Goal: Task Accomplishment & Management: Complete application form

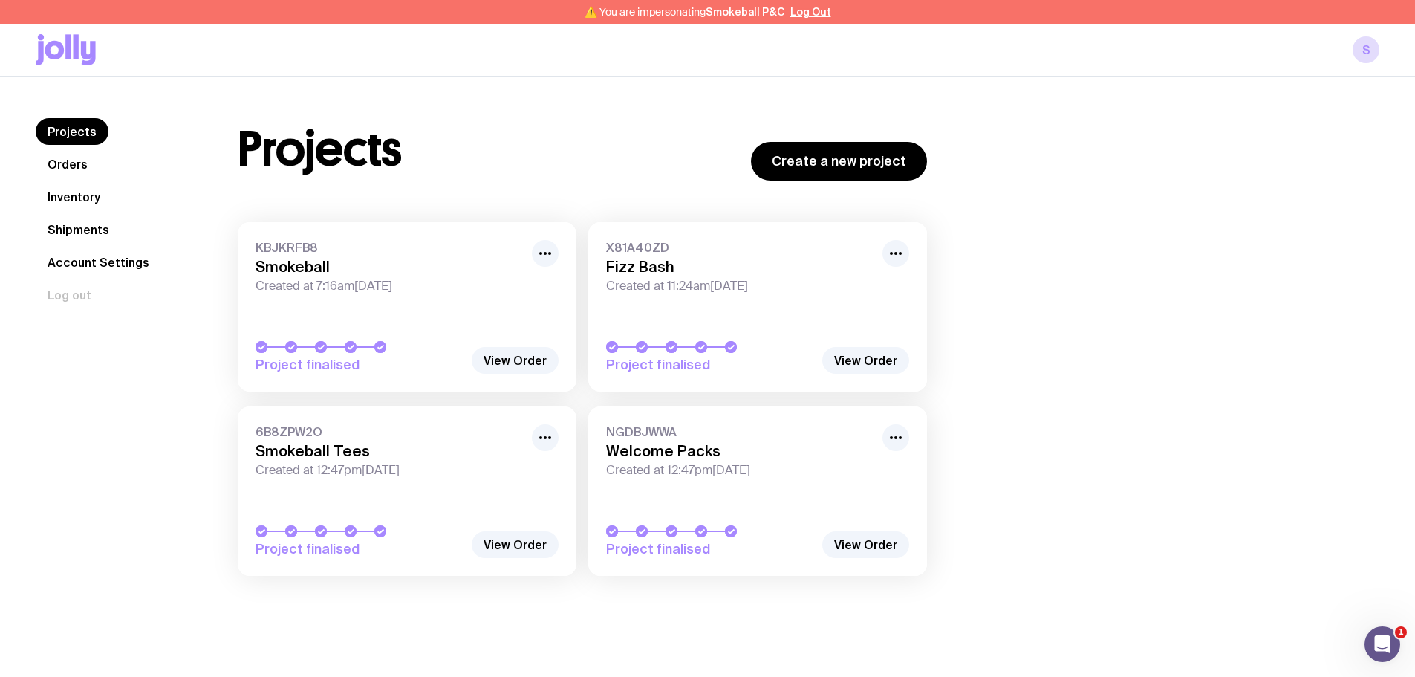
click at [1109, 279] on div "Projects Create a new project KBJKRFB8 Smokeball Created at 7:16am[DATE] Projec…" at bounding box center [790, 361] width 1177 height 487
click at [88, 192] on link "Inventory" at bounding box center [74, 196] width 77 height 27
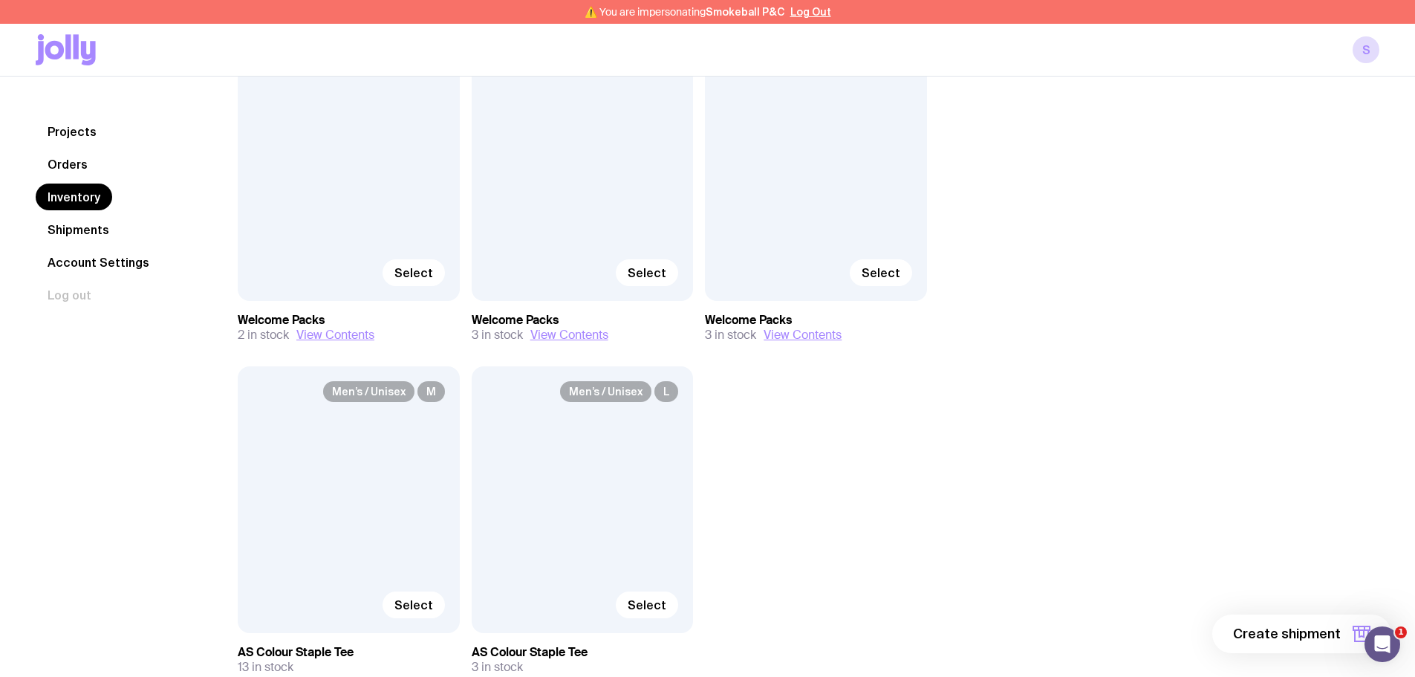
scroll to position [149, 0]
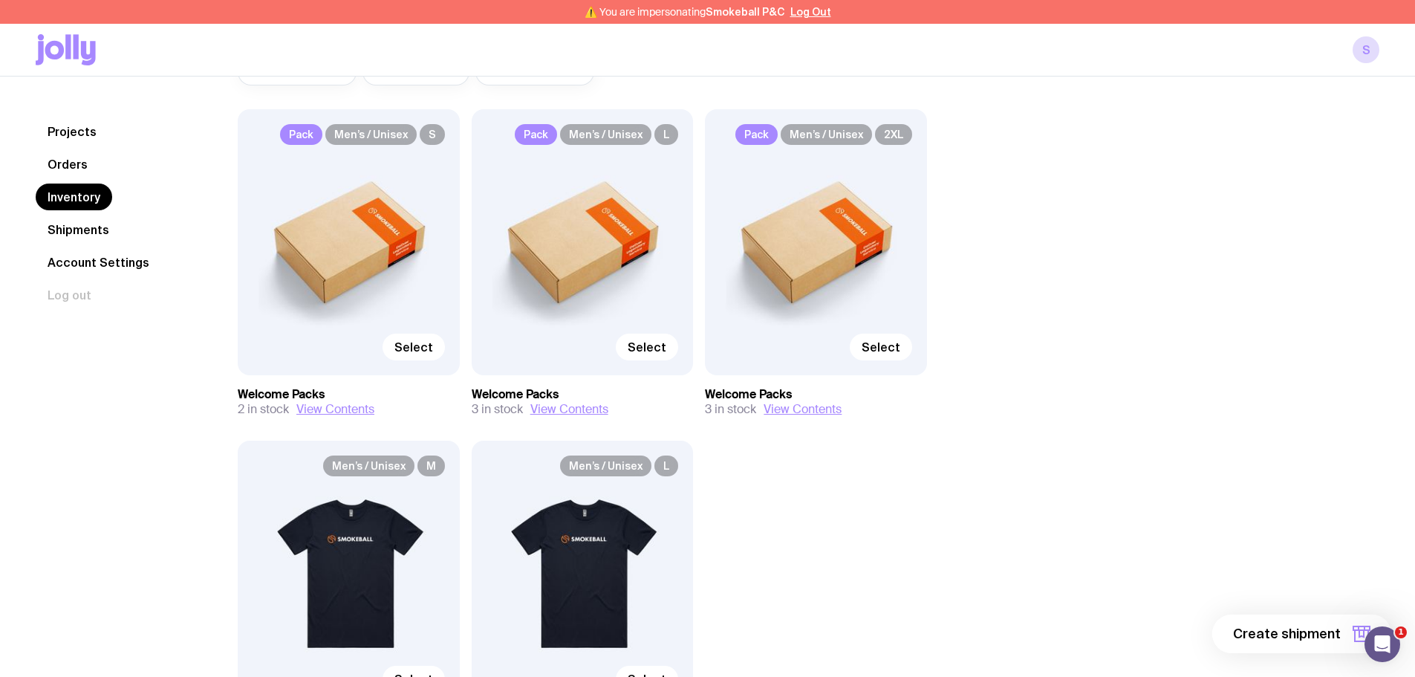
click at [1275, 634] on span "Create shipment" at bounding box center [1287, 634] width 108 height 18
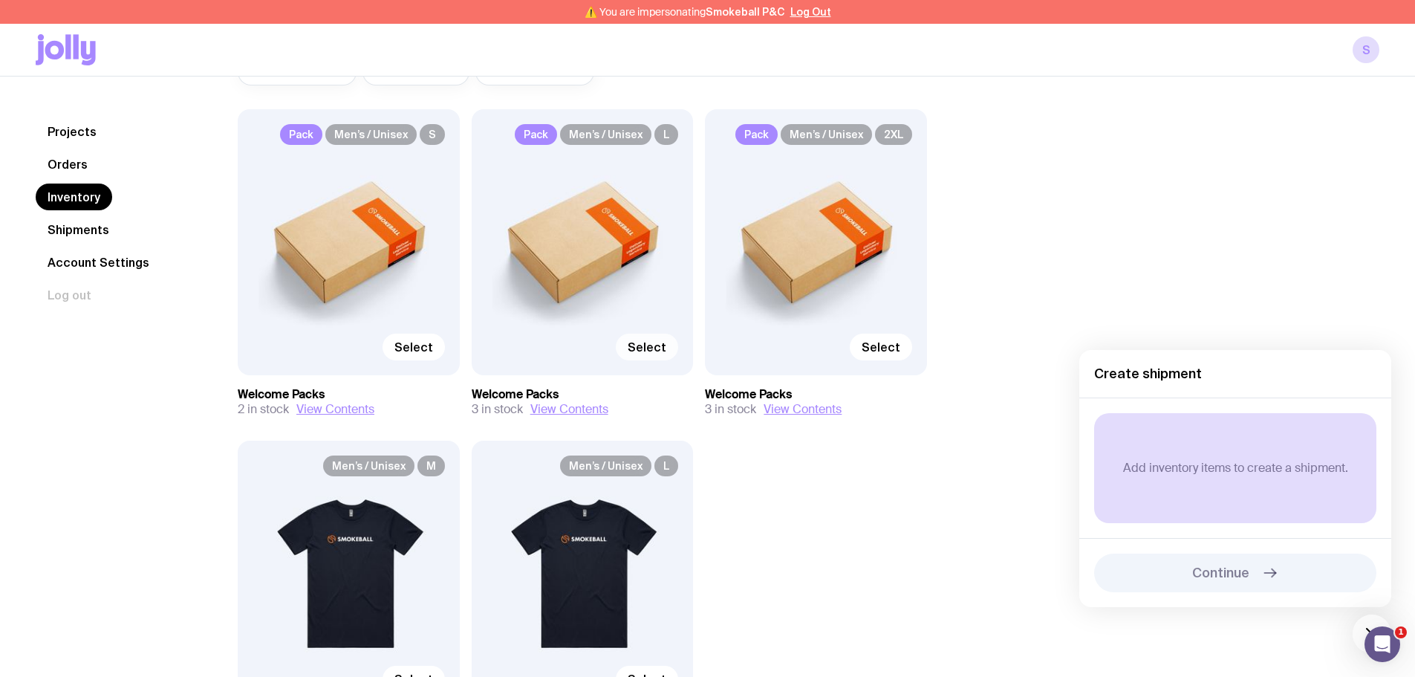
click at [657, 351] on span "Select" at bounding box center [647, 346] width 39 height 15
click at [0, 0] on input "Select" at bounding box center [0, 0] width 0 height 0
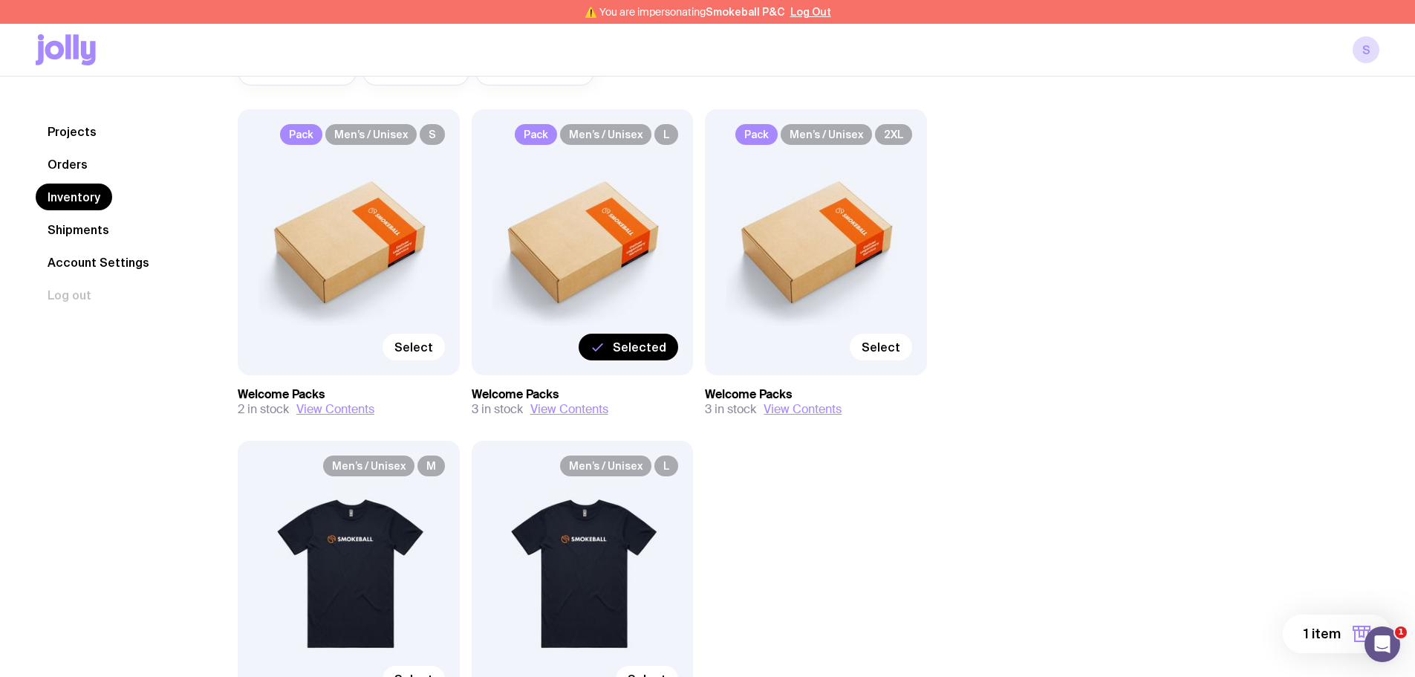
click at [1353, 637] on icon "button" at bounding box center [1362, 634] width 18 height 18
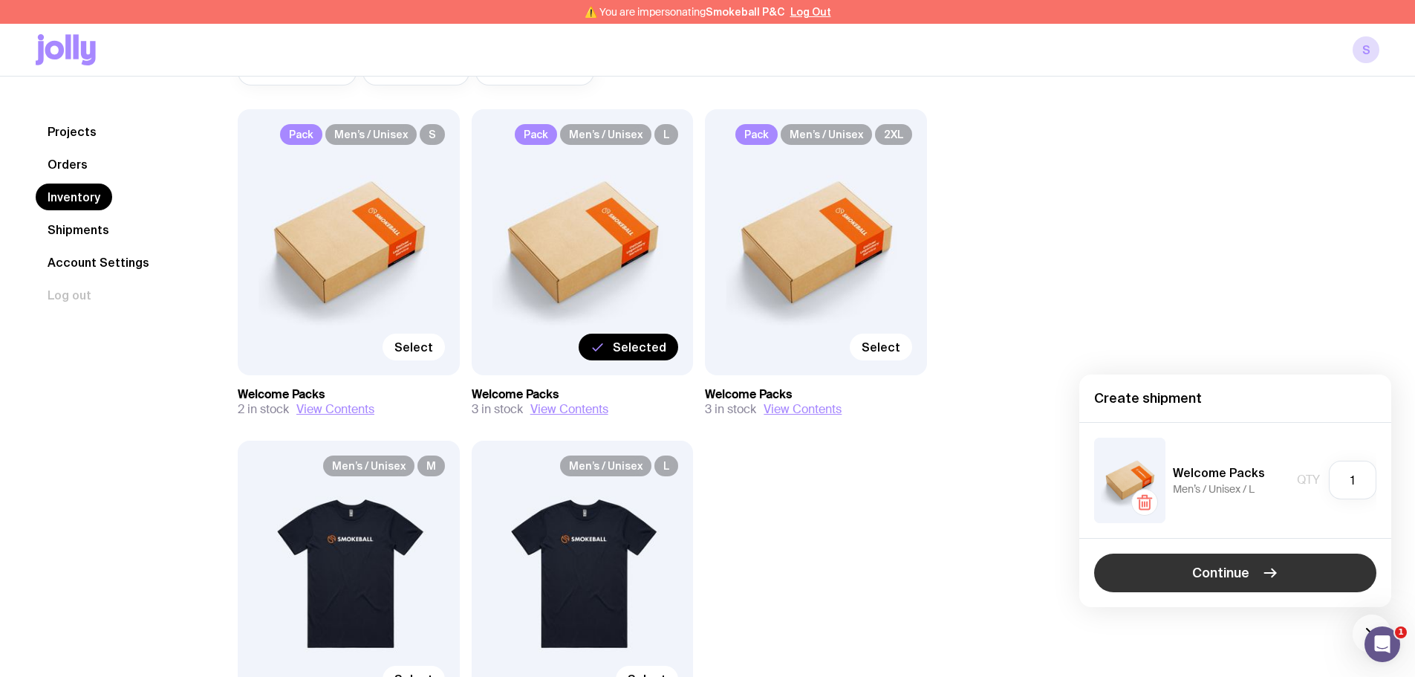
click at [1205, 568] on span "Continue" at bounding box center [1220, 573] width 57 height 18
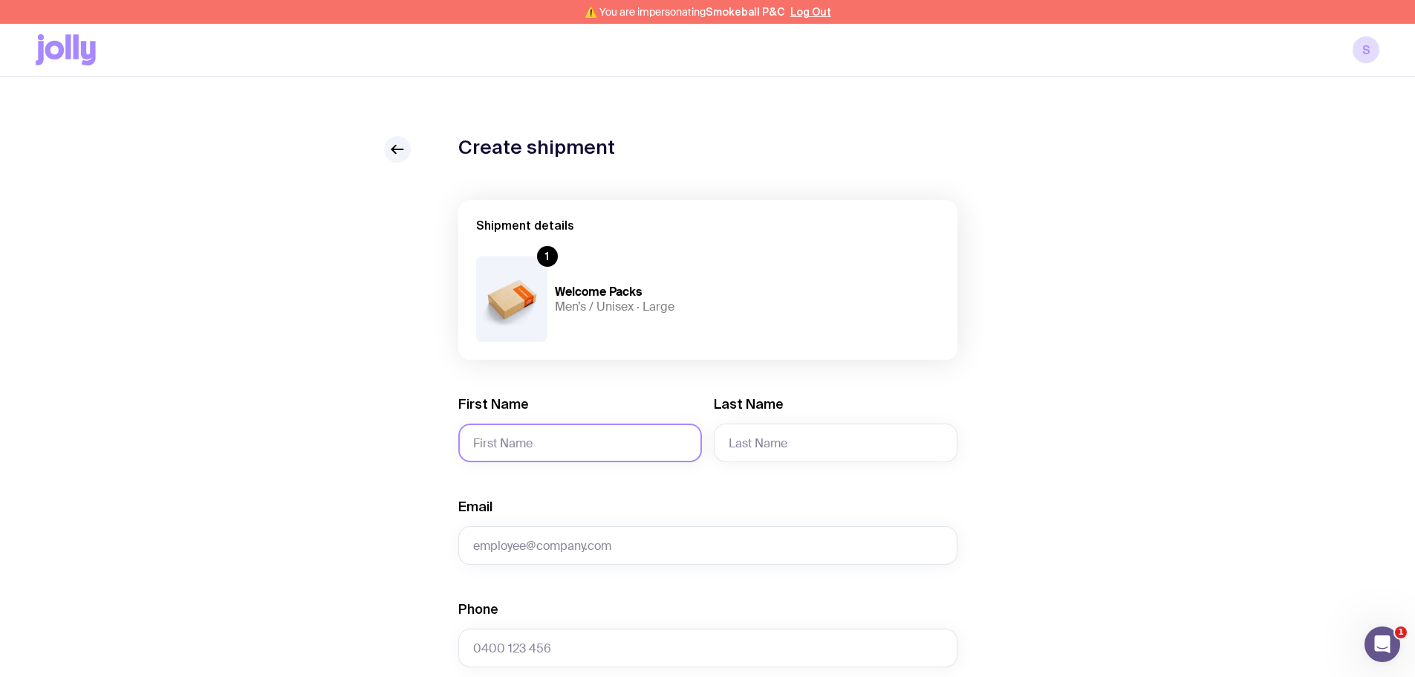
click at [513, 445] on input "First Name" at bounding box center [580, 442] width 244 height 39
type input "Jordan"
type input "[PERSON_NAME]"
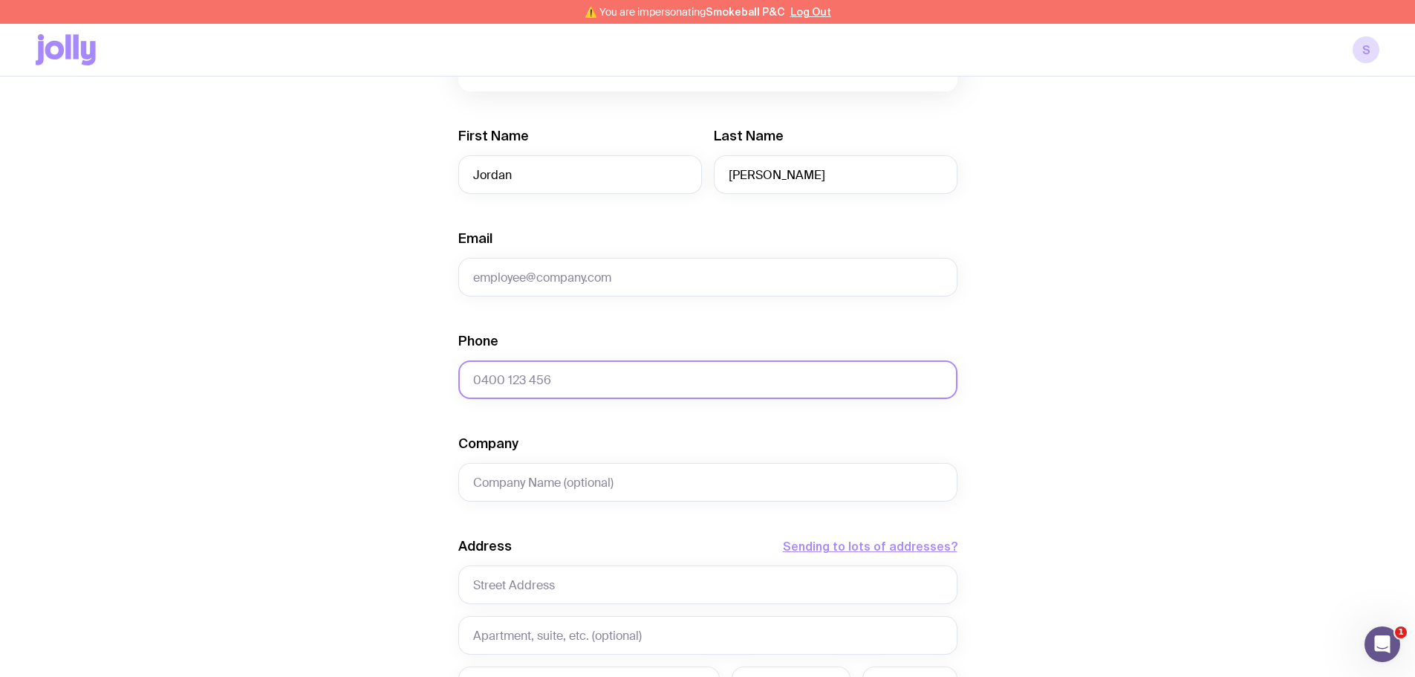
scroll to position [371, 0]
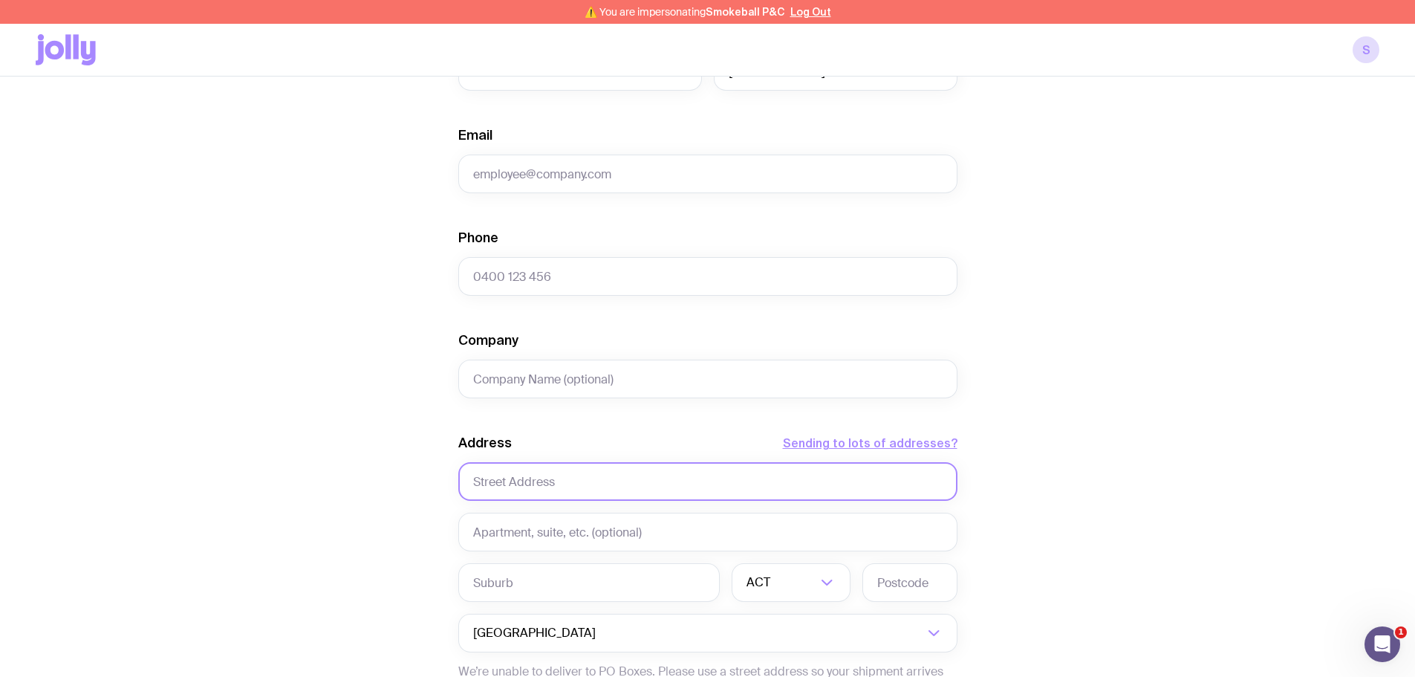
click at [517, 484] on input "text" at bounding box center [707, 481] width 499 height 39
paste input "[STREET_ADDRESS]"
type input "[STREET_ADDRESS]"
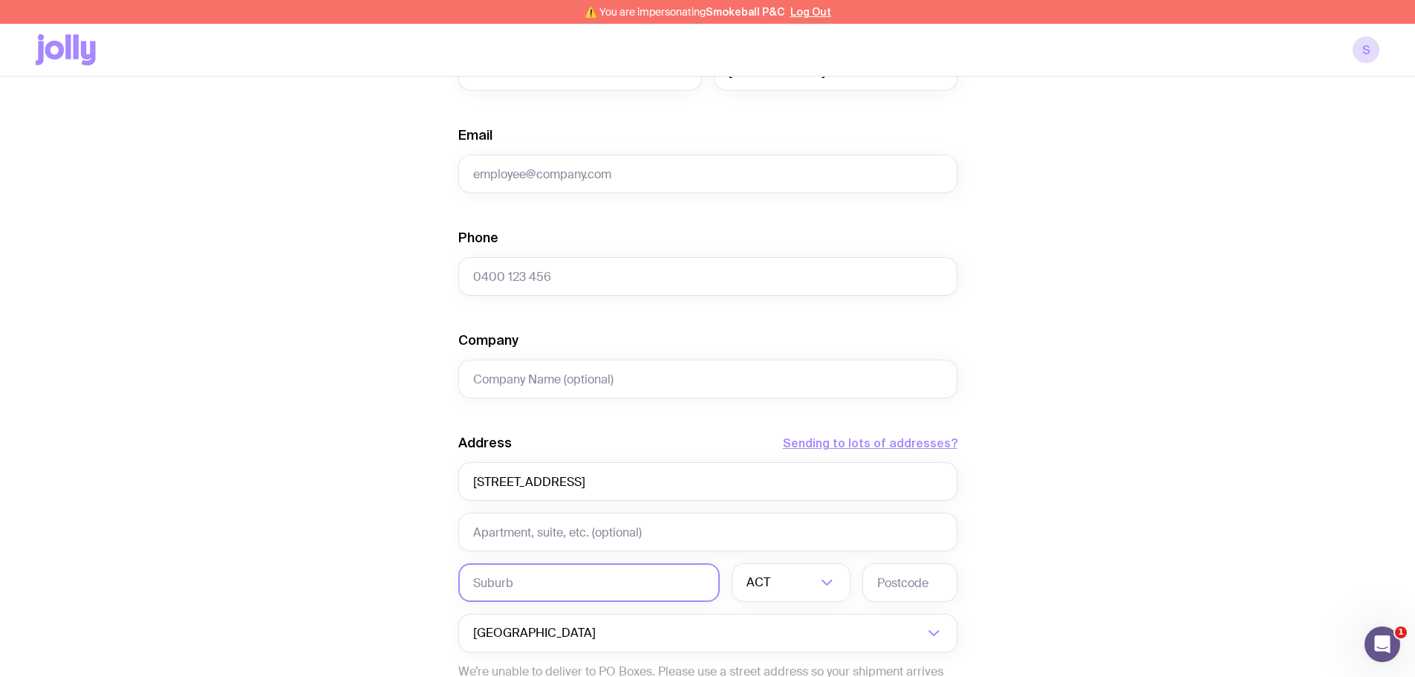
click at [524, 590] on input "text" at bounding box center [588, 582] width 261 height 39
paste input "Bondi"
type input "Bondi"
click at [790, 593] on input "Search for option" at bounding box center [794, 582] width 43 height 39
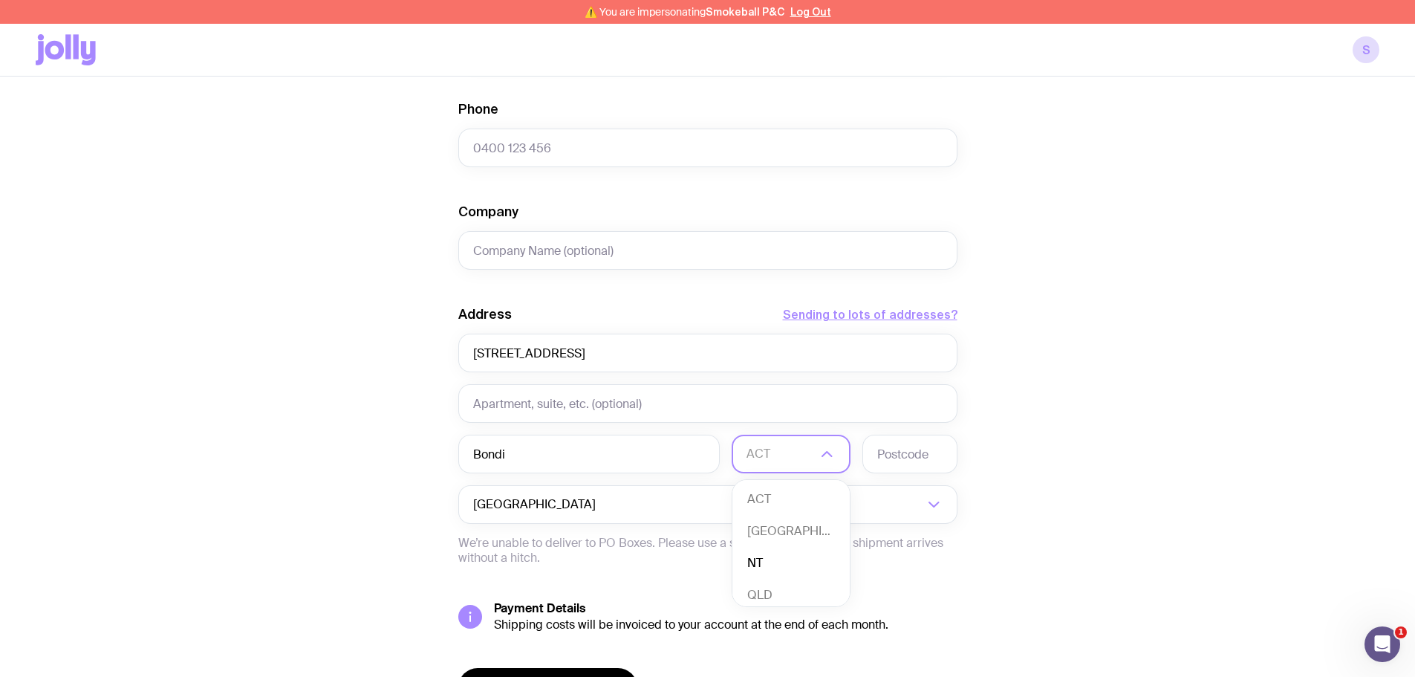
scroll to position [520, 0]
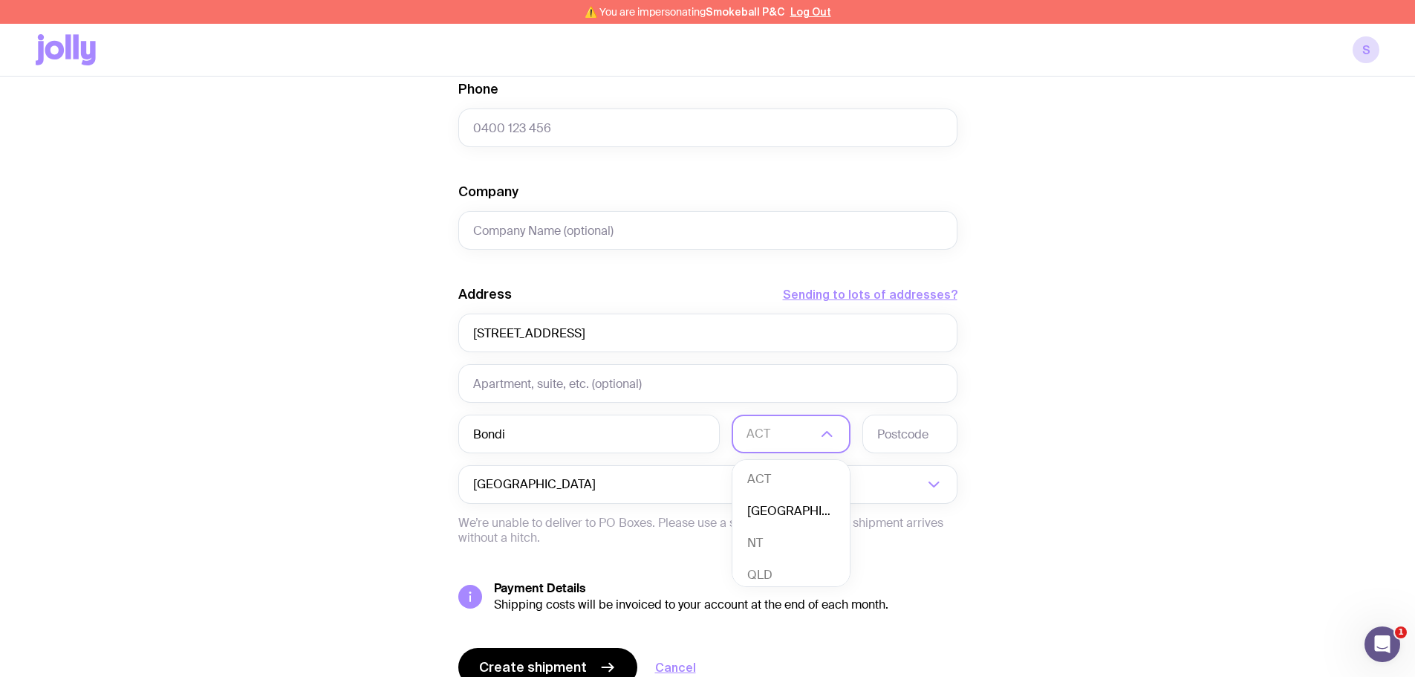
click at [780, 512] on li "[GEOGRAPHIC_DATA]" at bounding box center [790, 511] width 117 height 32
click at [912, 440] on input "text" at bounding box center [909, 433] width 95 height 39
type input "2026"
click at [295, 328] on div "Create shipment Shipment details 1 Welcome Packs Men’s / Unisex · Large First N…" at bounding box center [708, 181] width 1344 height 1130
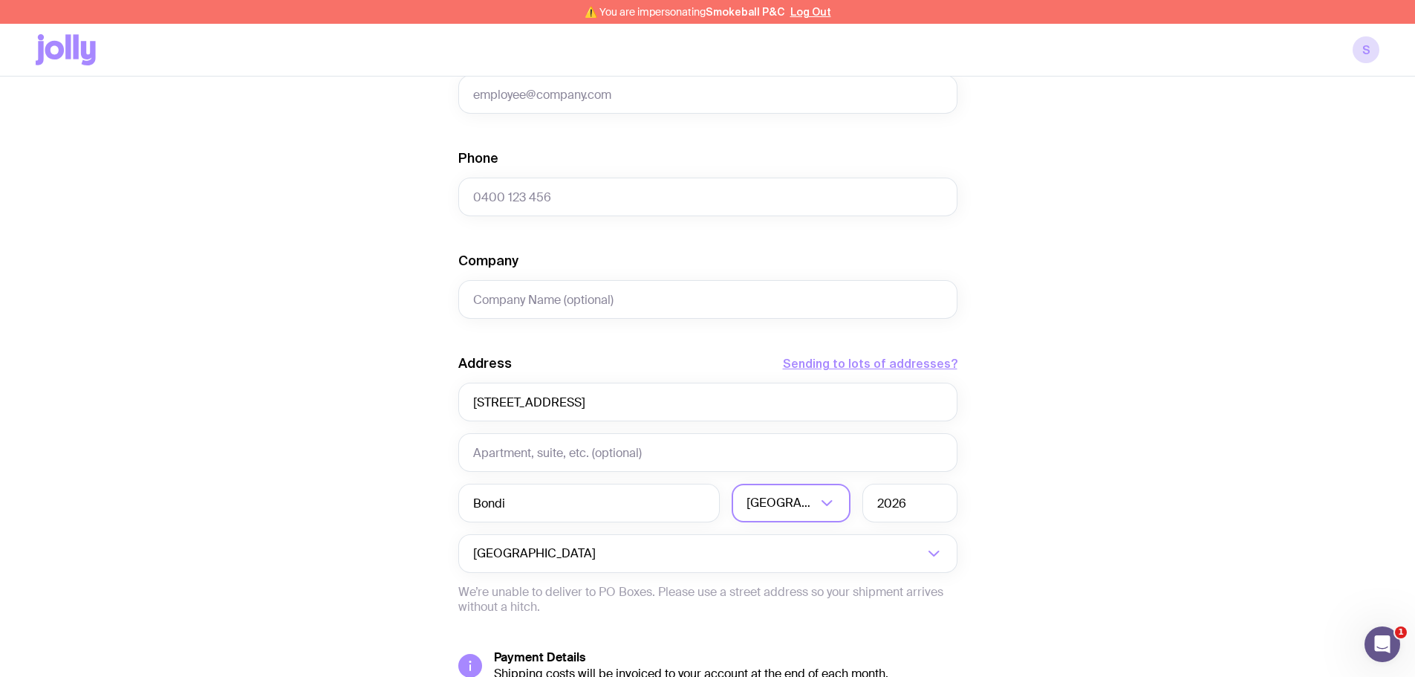
scroll to position [371, 0]
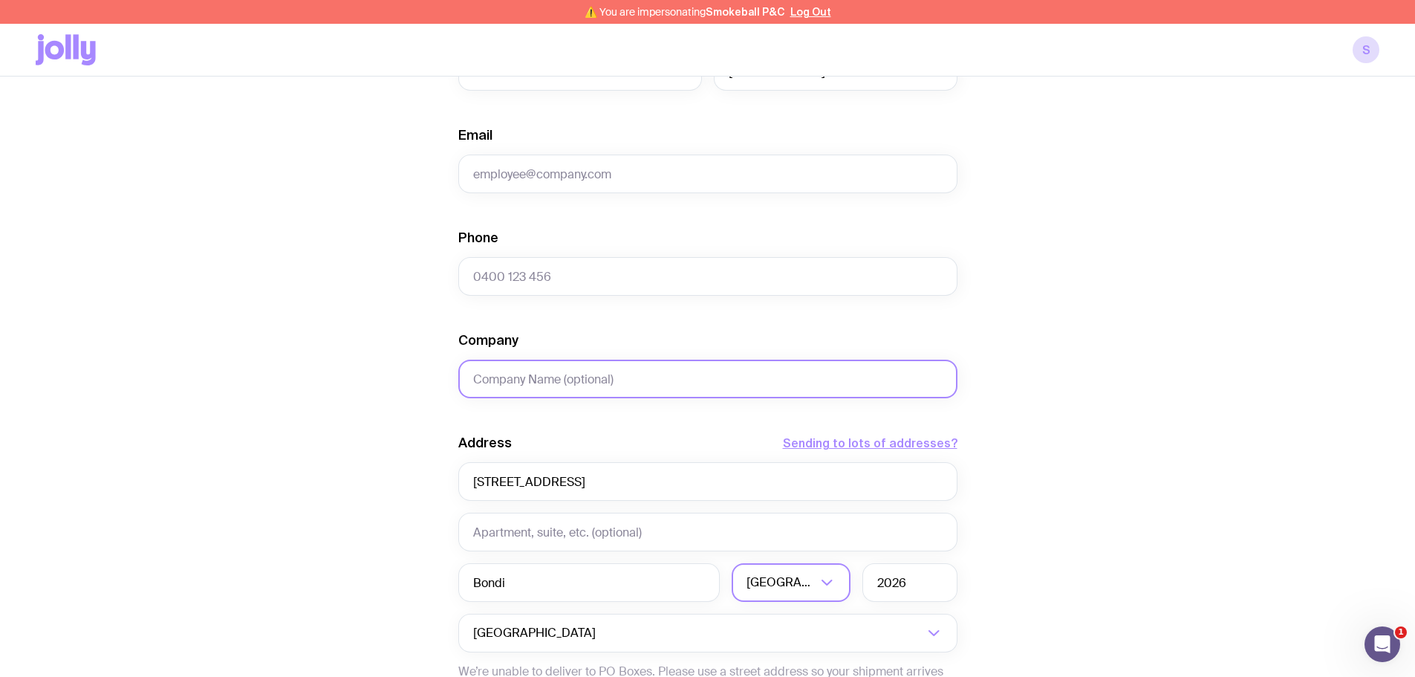
click at [557, 386] on input "Company" at bounding box center [707, 378] width 499 height 39
type input "Smokeball"
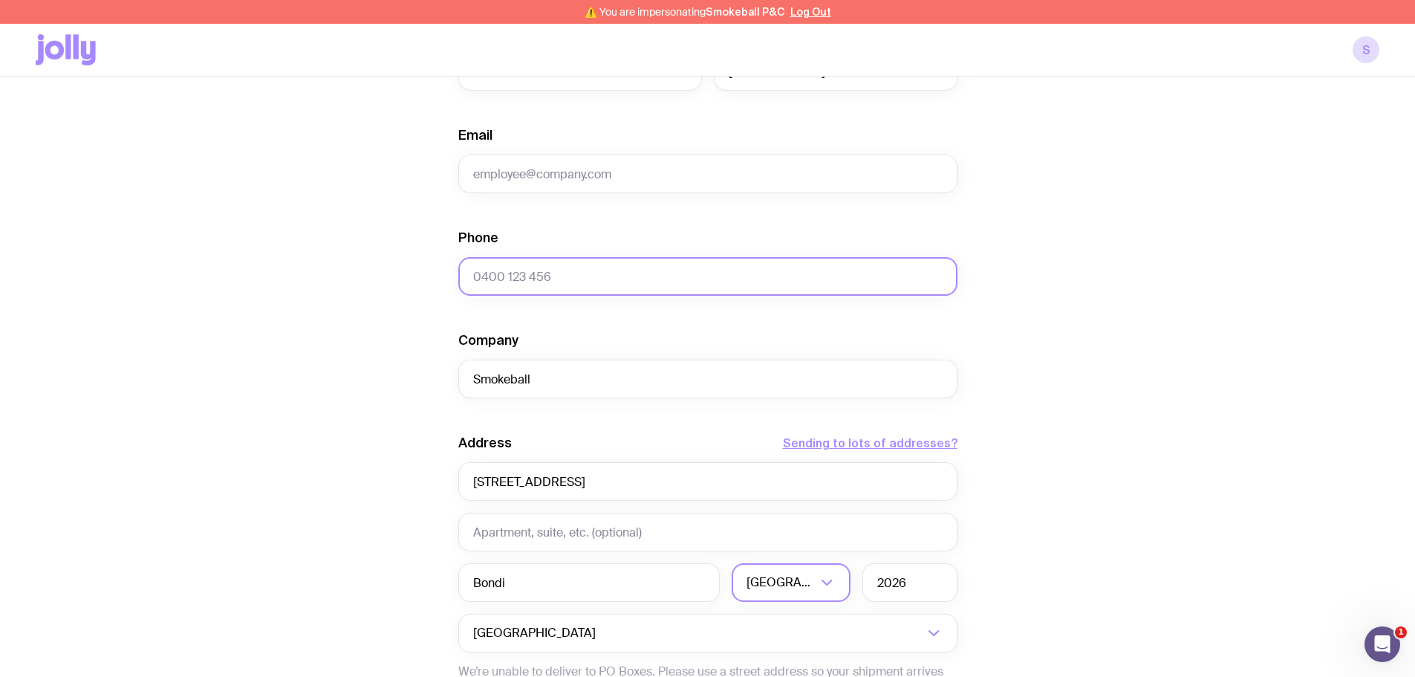
click at [585, 282] on input "Phone" at bounding box center [707, 276] width 499 height 39
type input "0450454578"
click at [313, 463] on div "Create shipment Shipment details 1 Welcome Packs Men’s / Unisex · Large First N…" at bounding box center [708, 330] width 1344 height 1130
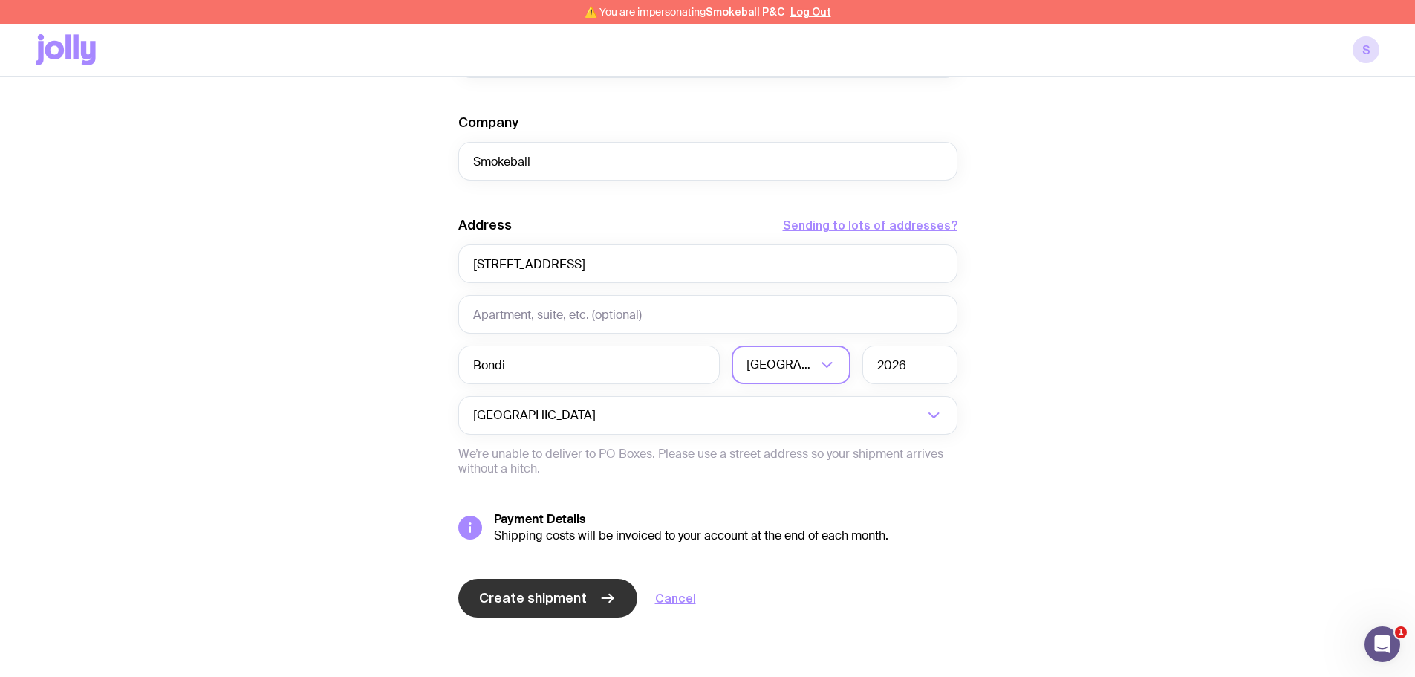
click at [532, 599] on span "Create shipment" at bounding box center [533, 598] width 108 height 18
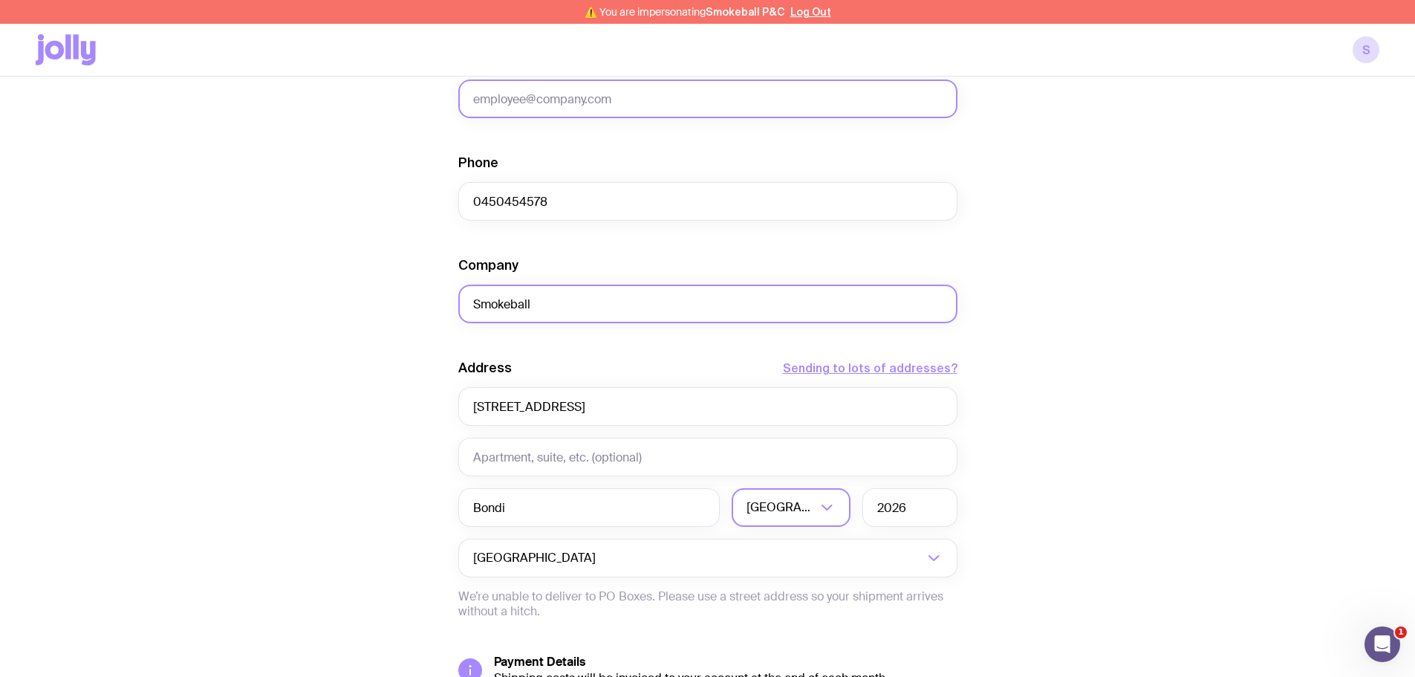
scroll to position [303, 0]
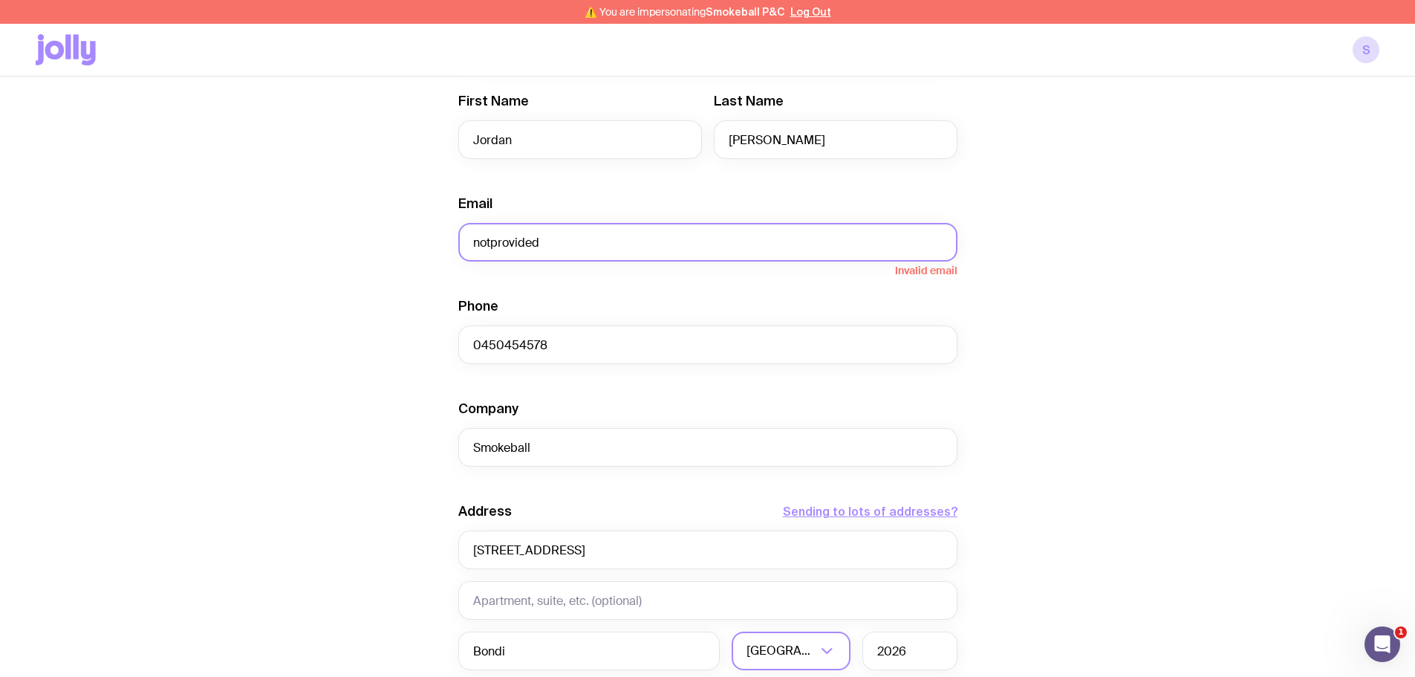
click at [593, 235] on input "notprovided" at bounding box center [707, 242] width 499 height 39
type input "[EMAIL_ADDRESS][DOMAIN_NAME]"
click at [349, 328] on div "Create shipment Shipment details 1 Welcome Packs Men’s / Unisex · Large First N…" at bounding box center [708, 398] width 1344 height 1130
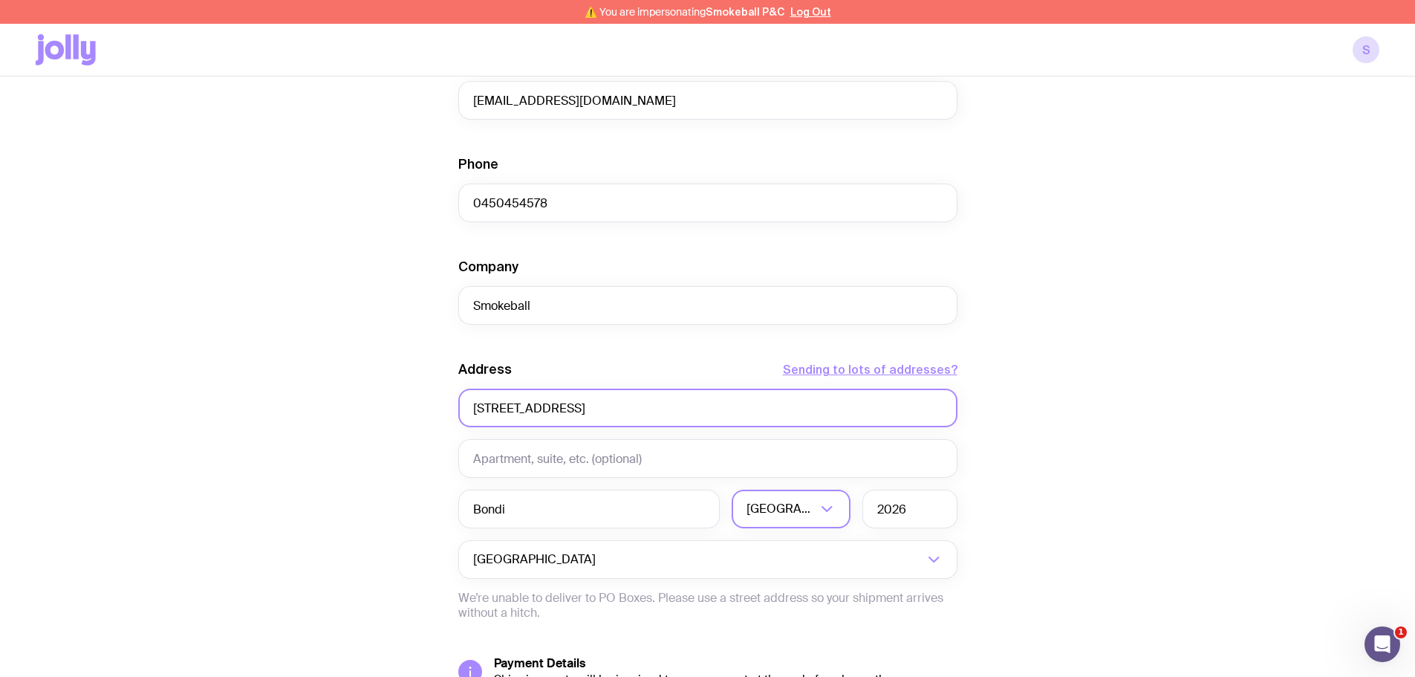
scroll to position [589, 0]
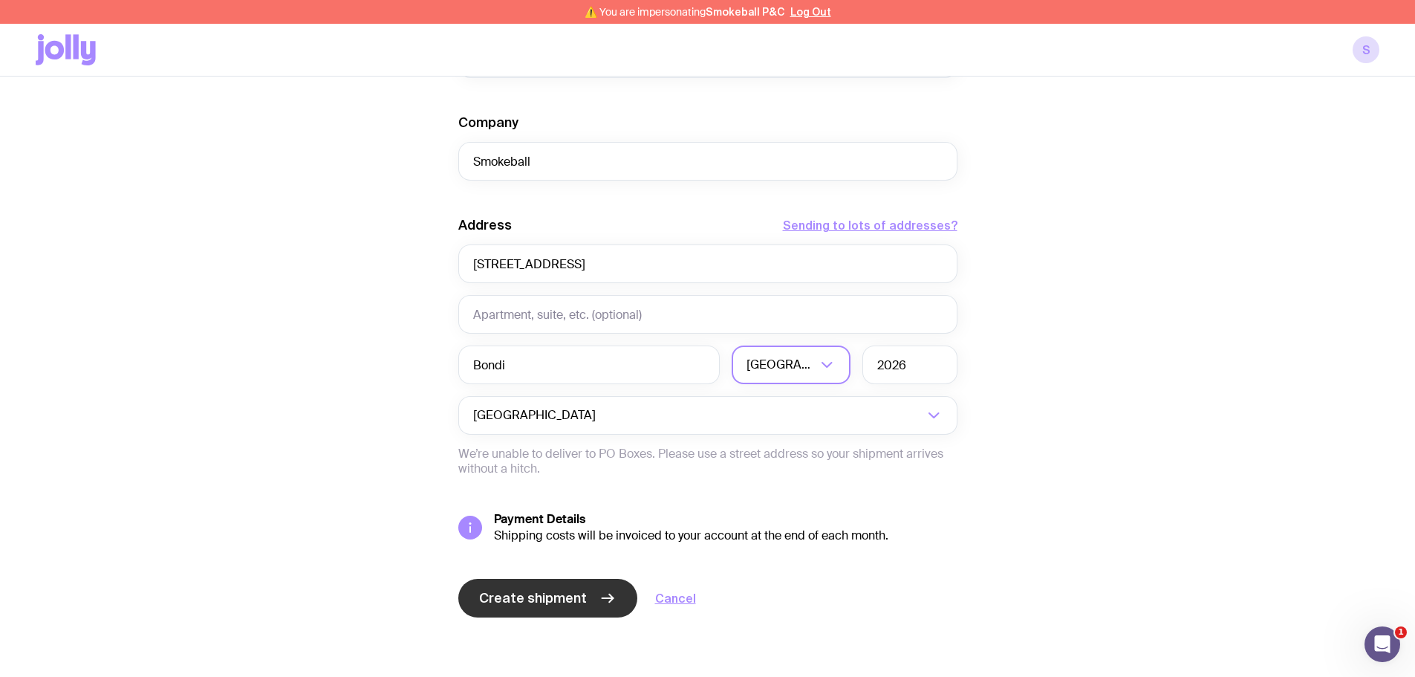
click at [605, 592] on icon "submit" at bounding box center [608, 598] width 18 height 18
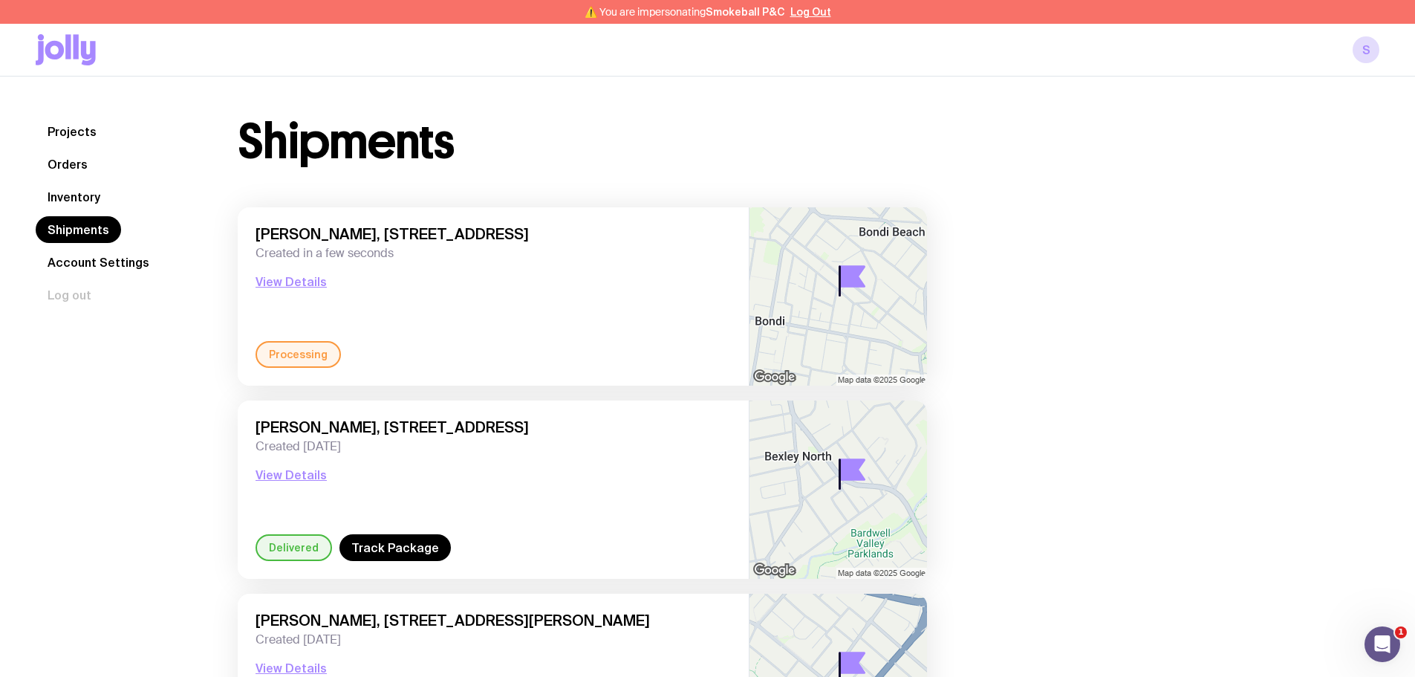
click at [76, 191] on link "Inventory" at bounding box center [74, 196] width 77 height 27
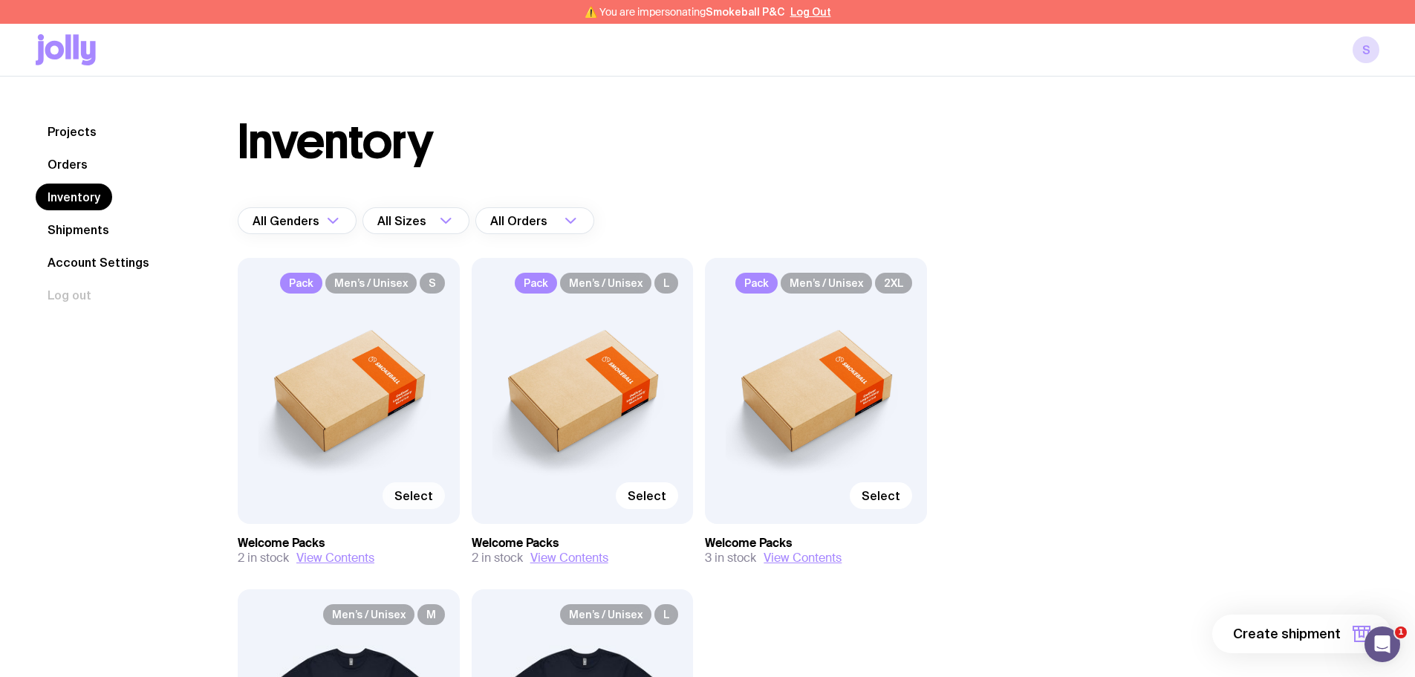
click at [418, 501] on span "Select" at bounding box center [413, 495] width 39 height 15
click at [0, 0] on input "Select" at bounding box center [0, 0] width 0 height 0
click at [1327, 627] on span "1 item" at bounding box center [1322, 634] width 37 height 18
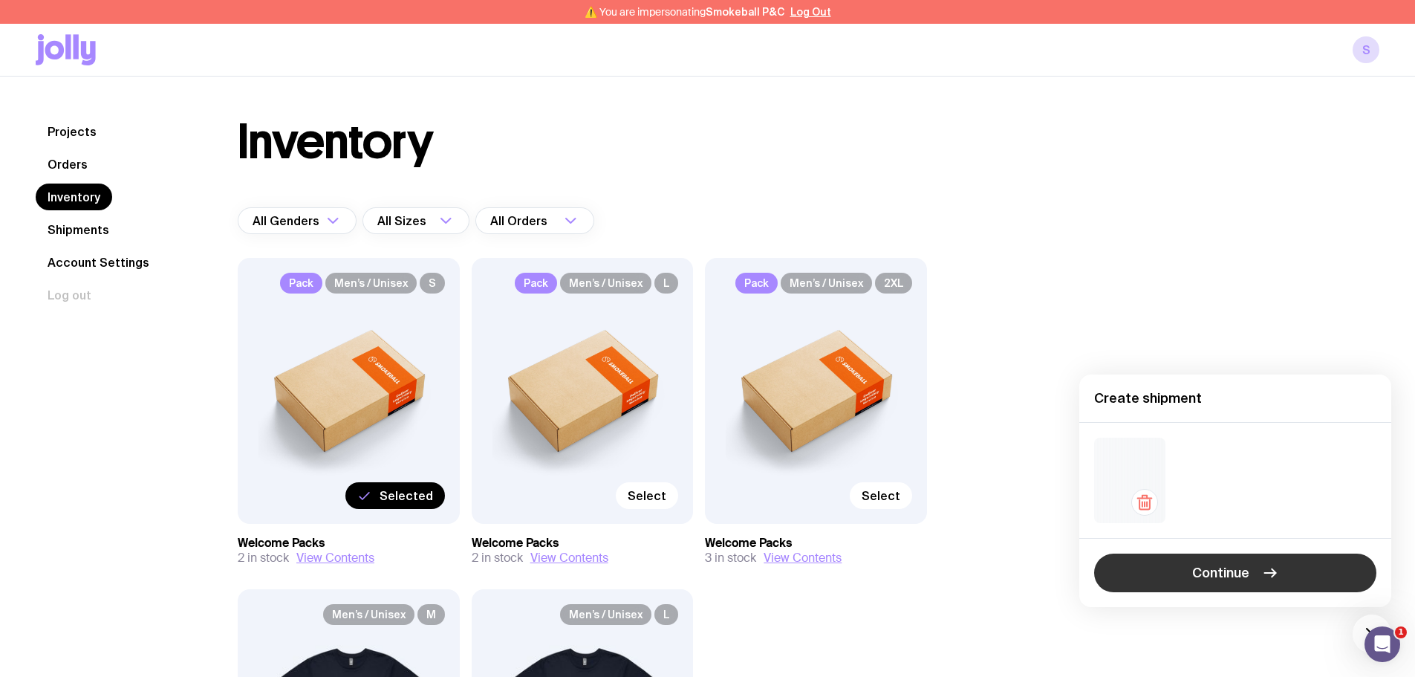
click at [1199, 567] on span "Continue" at bounding box center [1220, 573] width 57 height 18
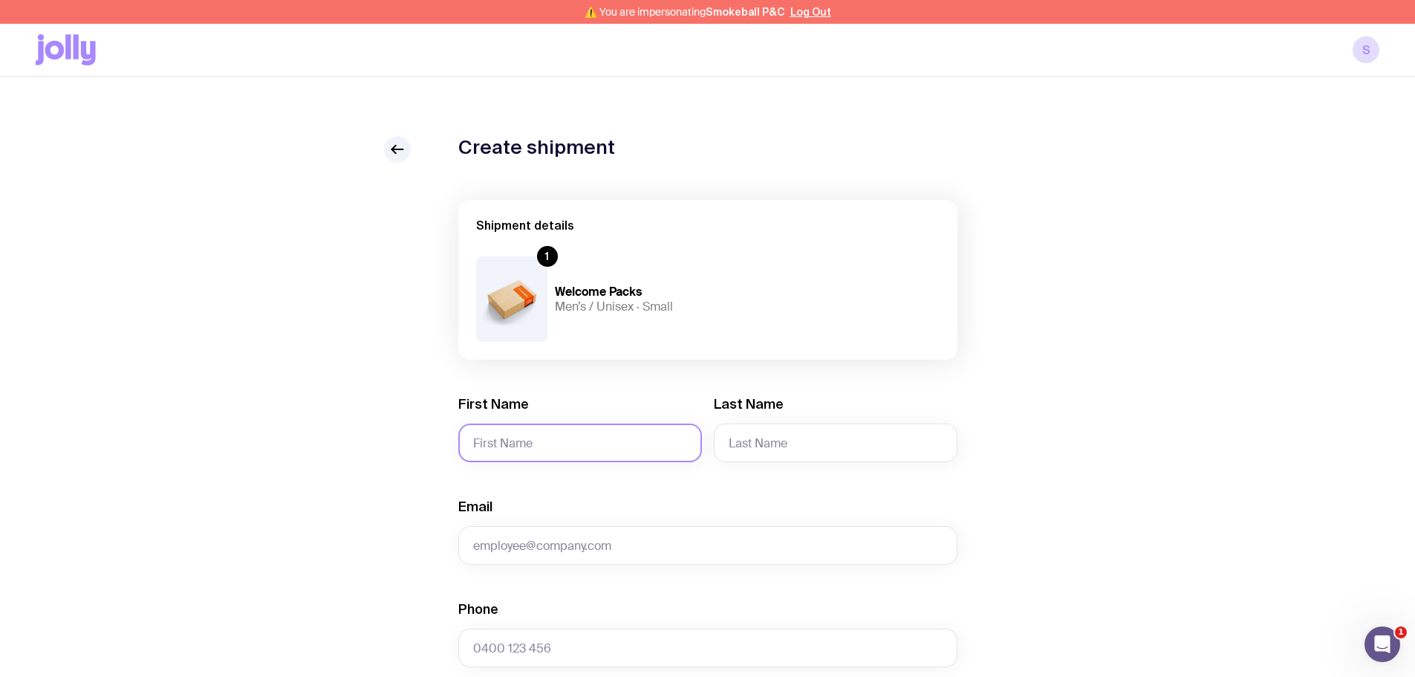
click at [495, 452] on input "First Name" at bounding box center [580, 442] width 244 height 39
paste input "[PERSON_NAME]"
type input "[PERSON_NAME]"
click at [774, 452] on input "Last Name" at bounding box center [836, 442] width 244 height 39
paste input "Joshi"
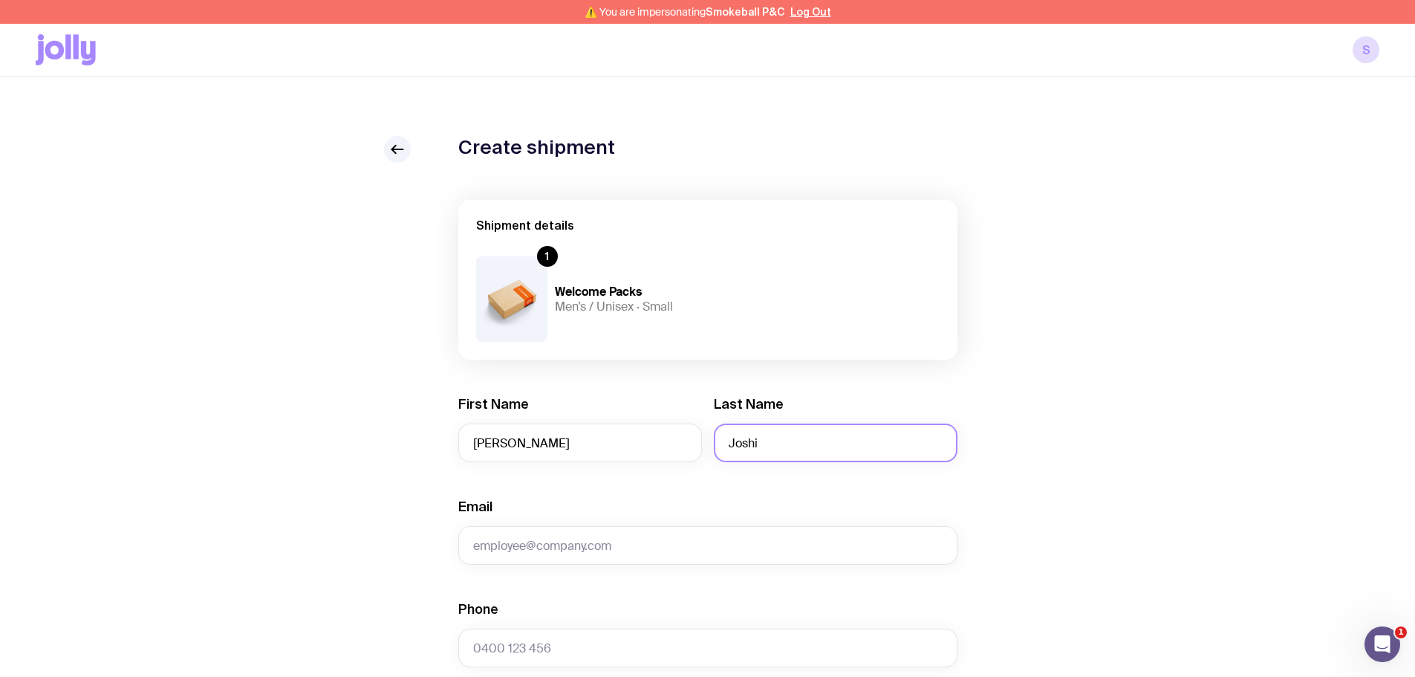
type input "Joshi"
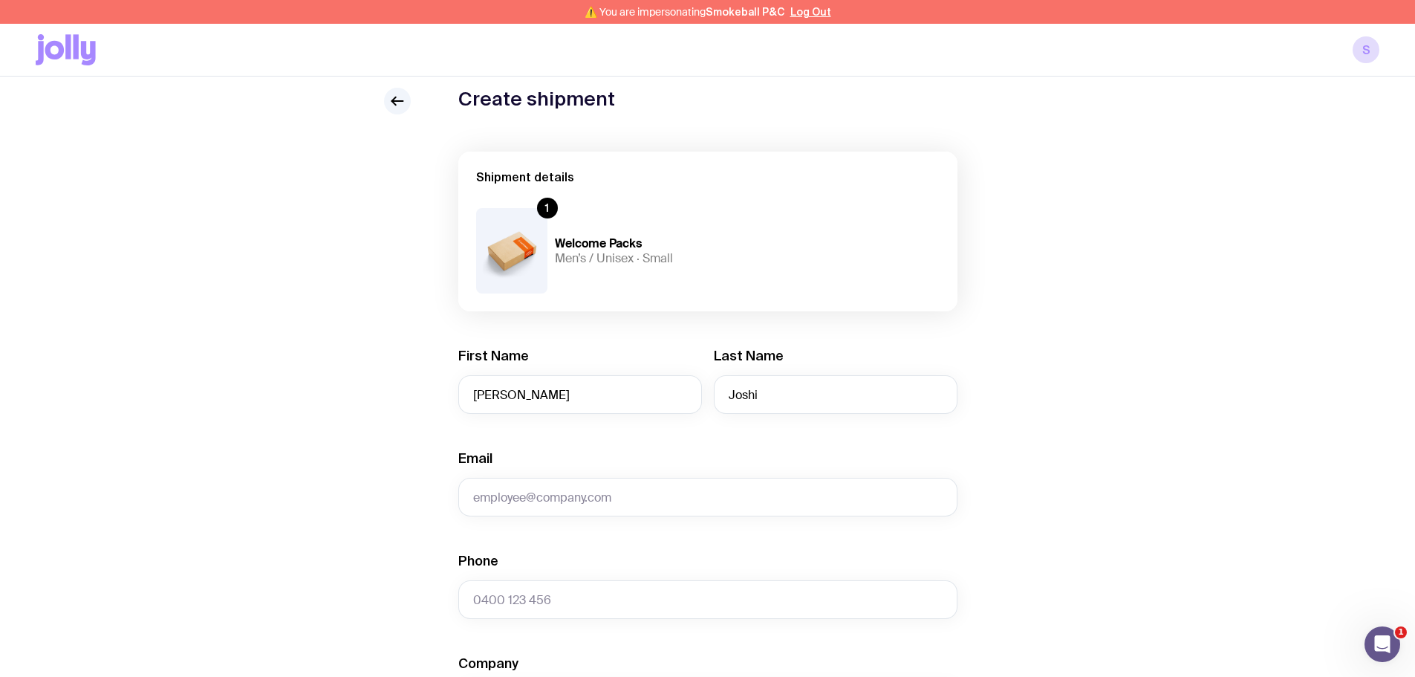
scroll to position [149, 0]
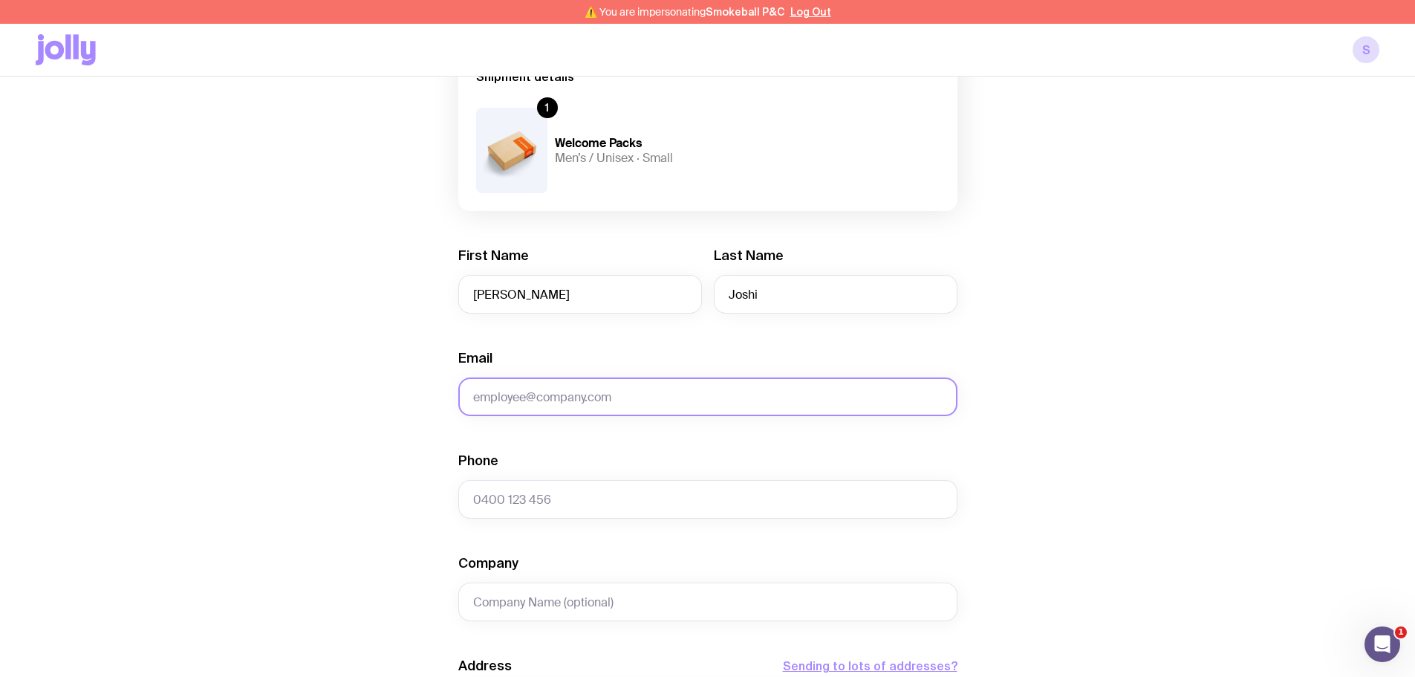
click at [514, 411] on input "Email" at bounding box center [707, 396] width 499 height 39
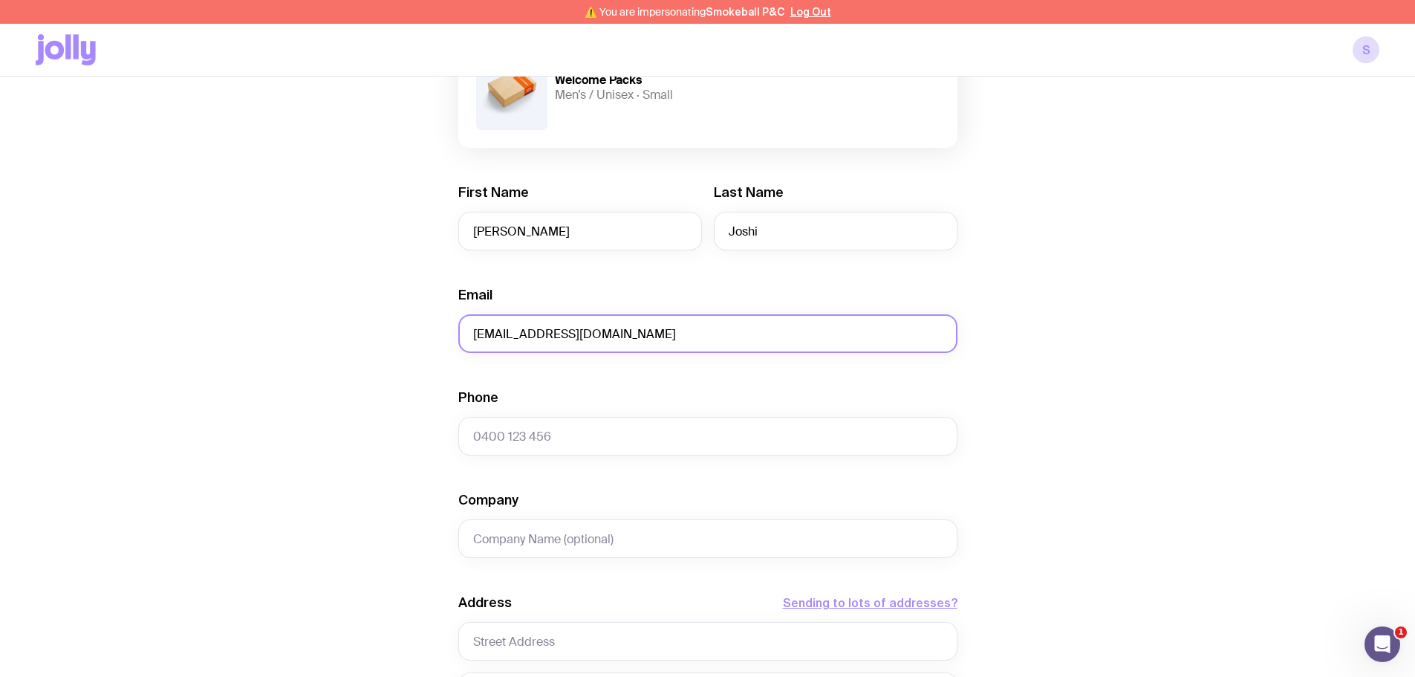
scroll to position [297, 0]
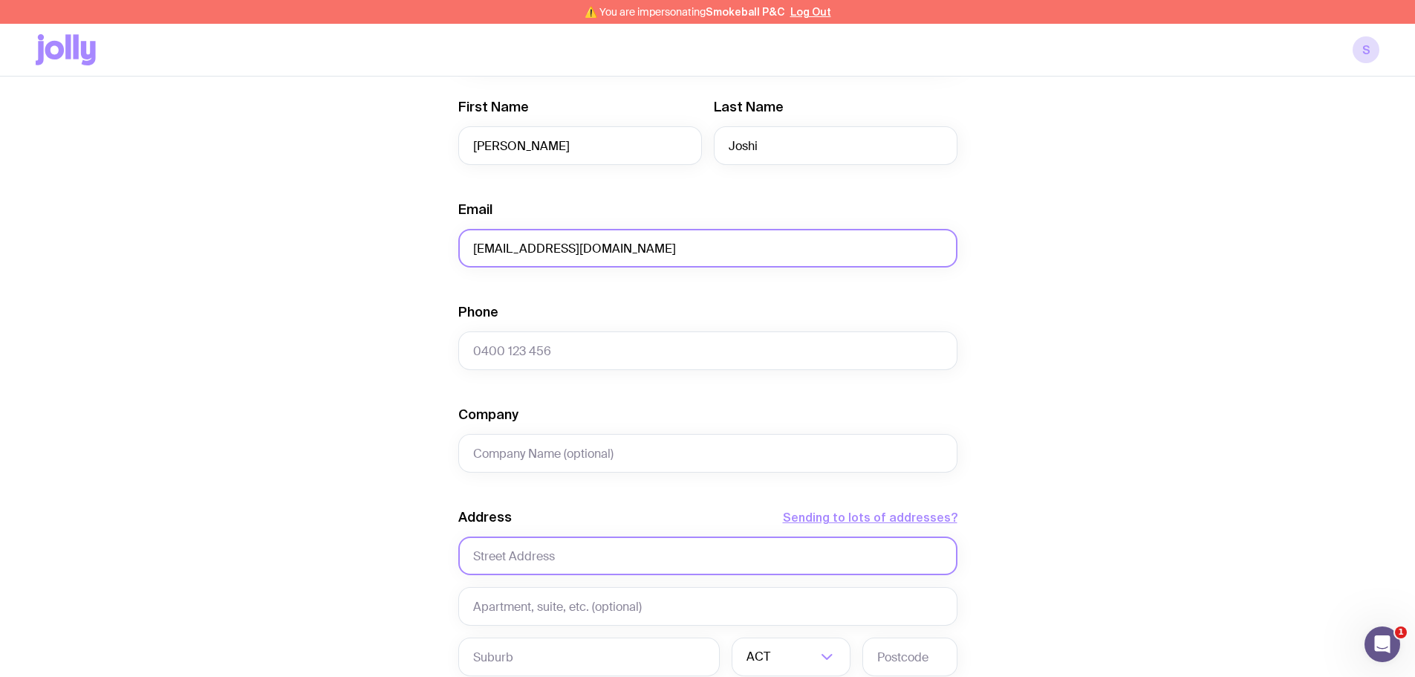
type input "[EMAIL_ADDRESS][DOMAIN_NAME]"
click at [489, 547] on input "text" at bounding box center [707, 555] width 499 height 39
paste input "[STREET_ADDRESS]"
type input "[STREET_ADDRESS]"
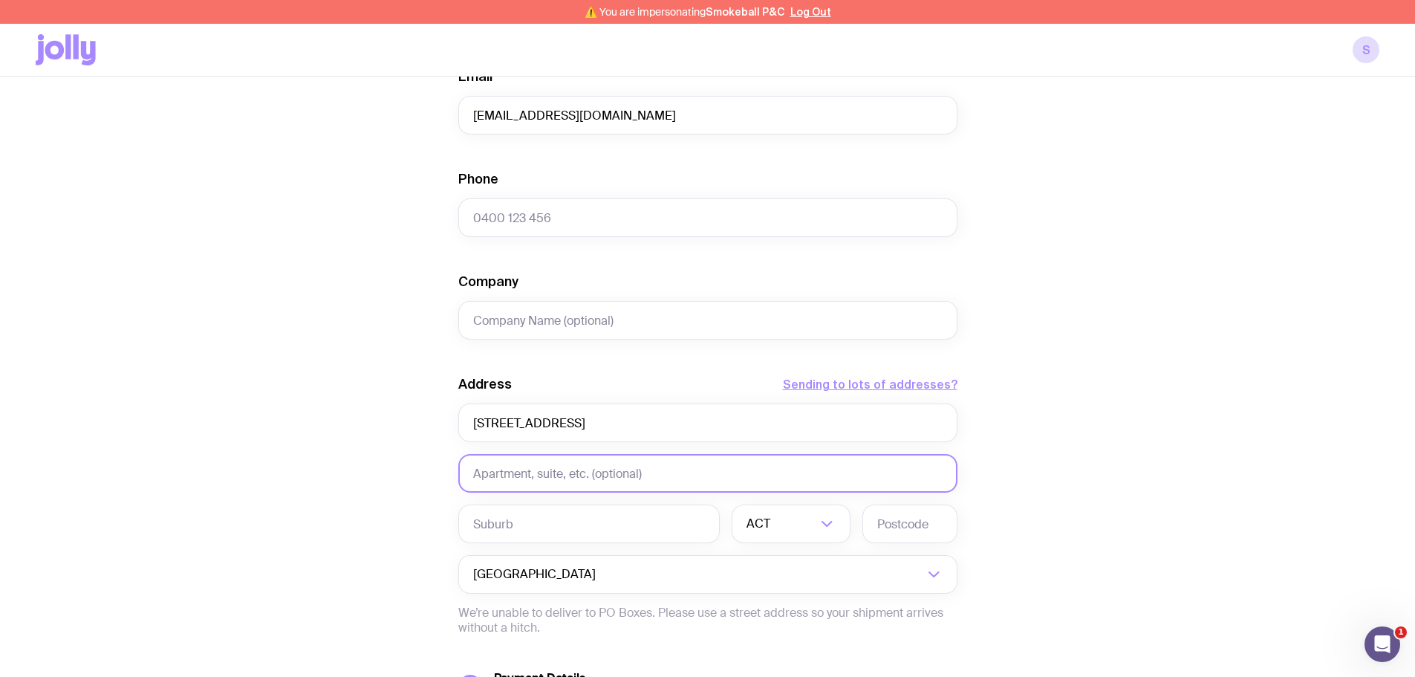
scroll to position [446, 0]
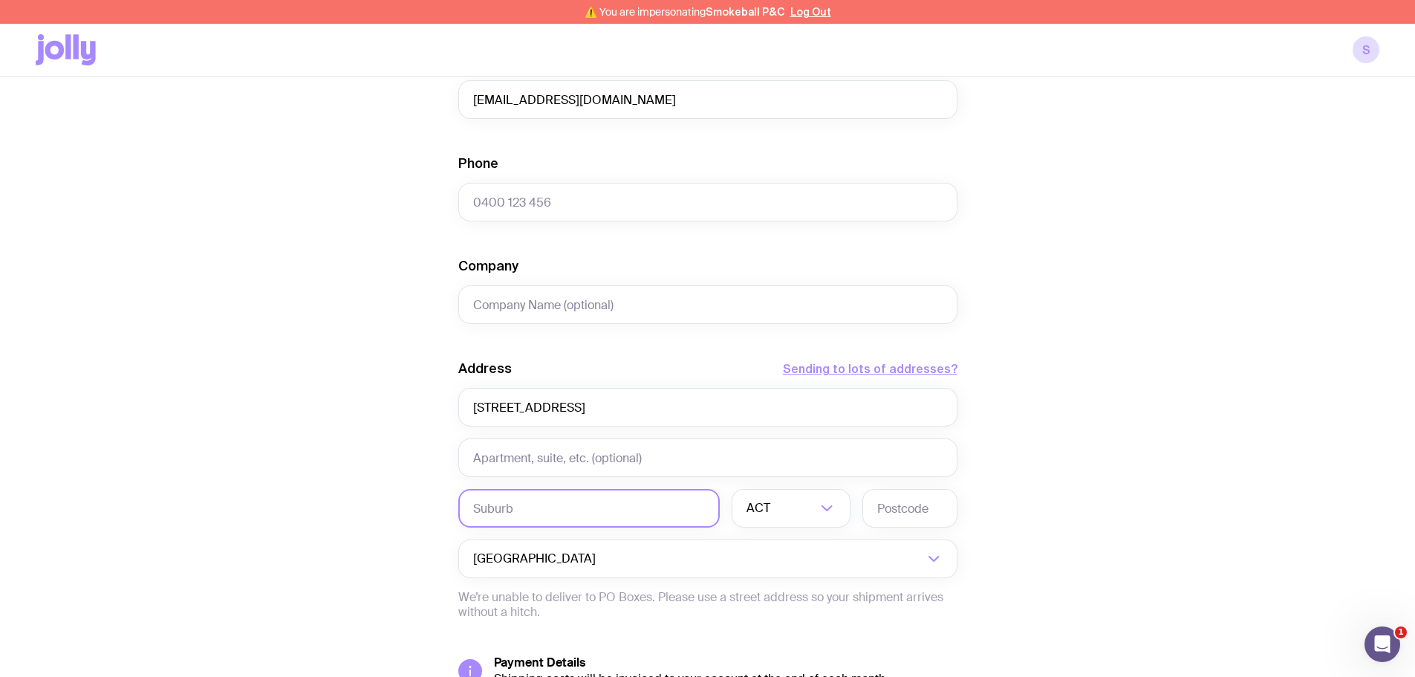
click at [504, 504] on input "text" at bounding box center [588, 508] width 261 height 39
paste input "Caddens"
type input "Caddens"
click at [760, 507] on div "ACT" at bounding box center [775, 508] width 86 height 39
click at [766, 576] on li "[GEOGRAPHIC_DATA]" at bounding box center [790, 586] width 117 height 32
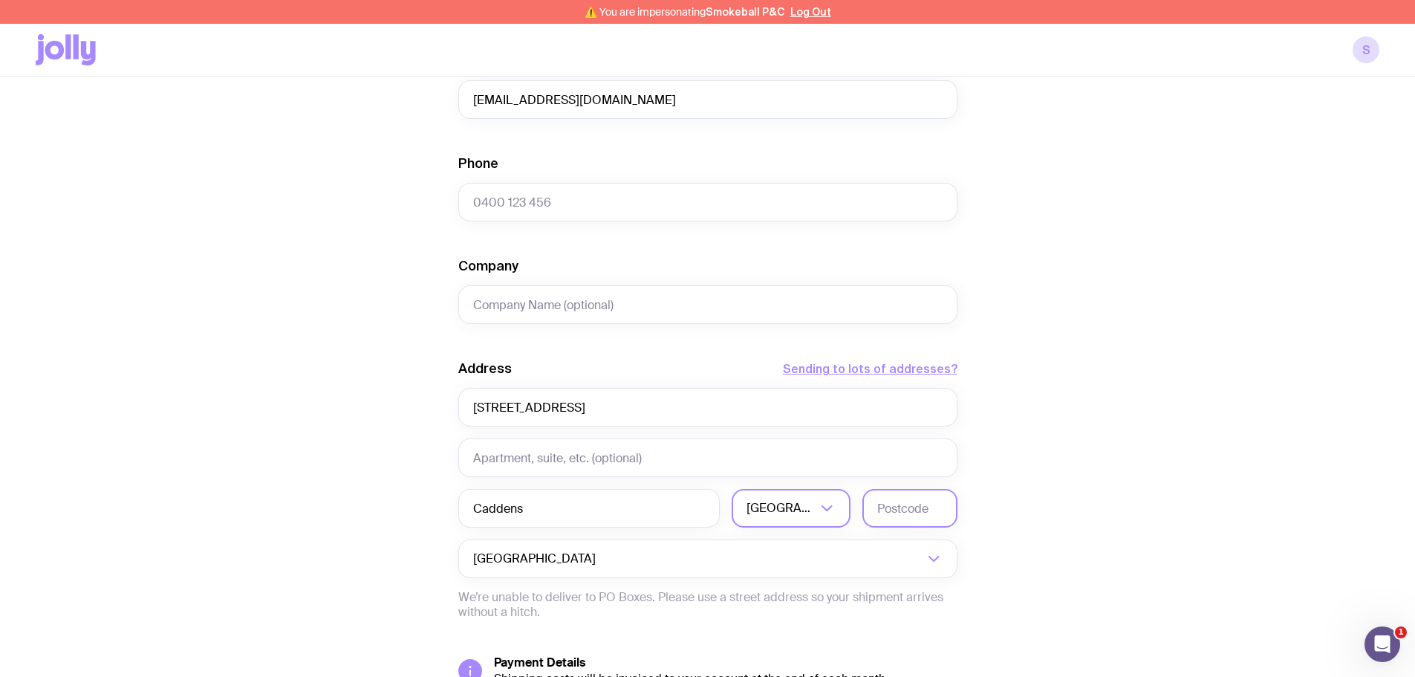
click at [885, 507] on input "text" at bounding box center [909, 508] width 95 height 39
type input "2747"
click at [380, 417] on div "Create shipment Shipment details 1 Welcome Packs Men’s / Unisex · Small First N…" at bounding box center [708, 255] width 1344 height 1130
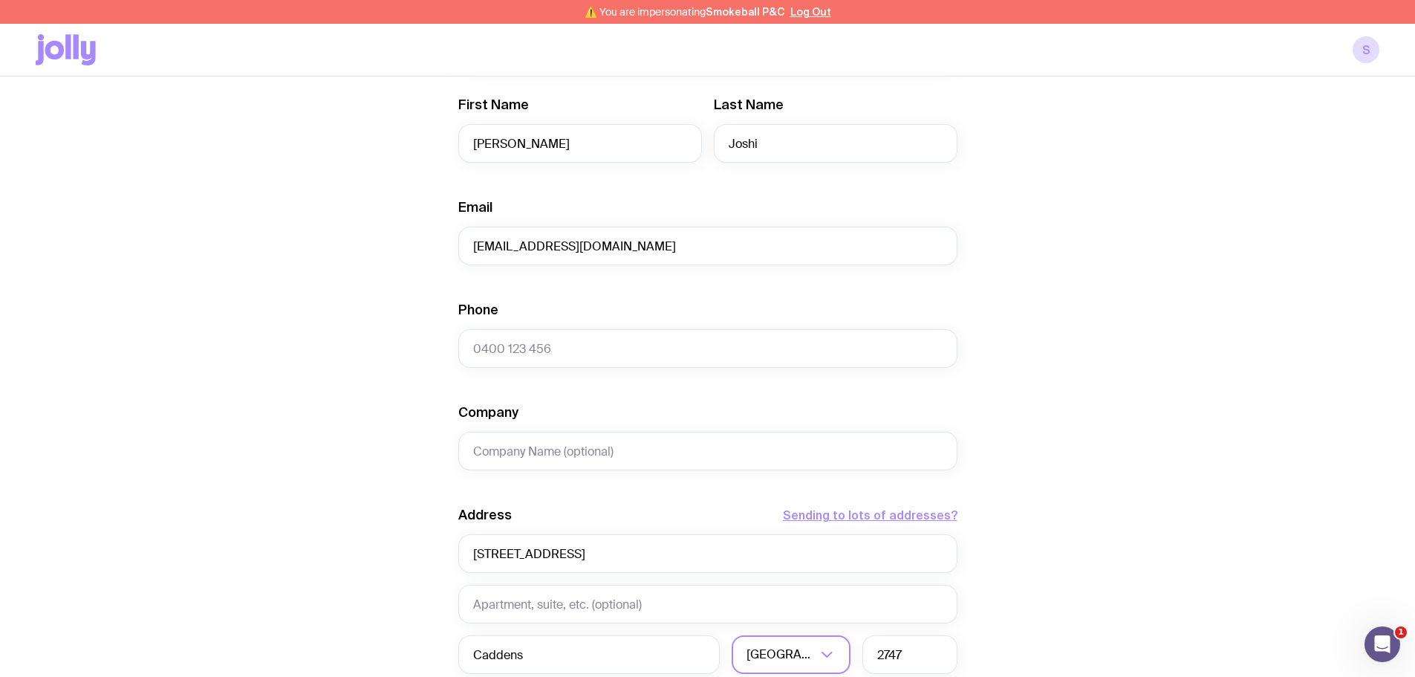
scroll to position [292, 0]
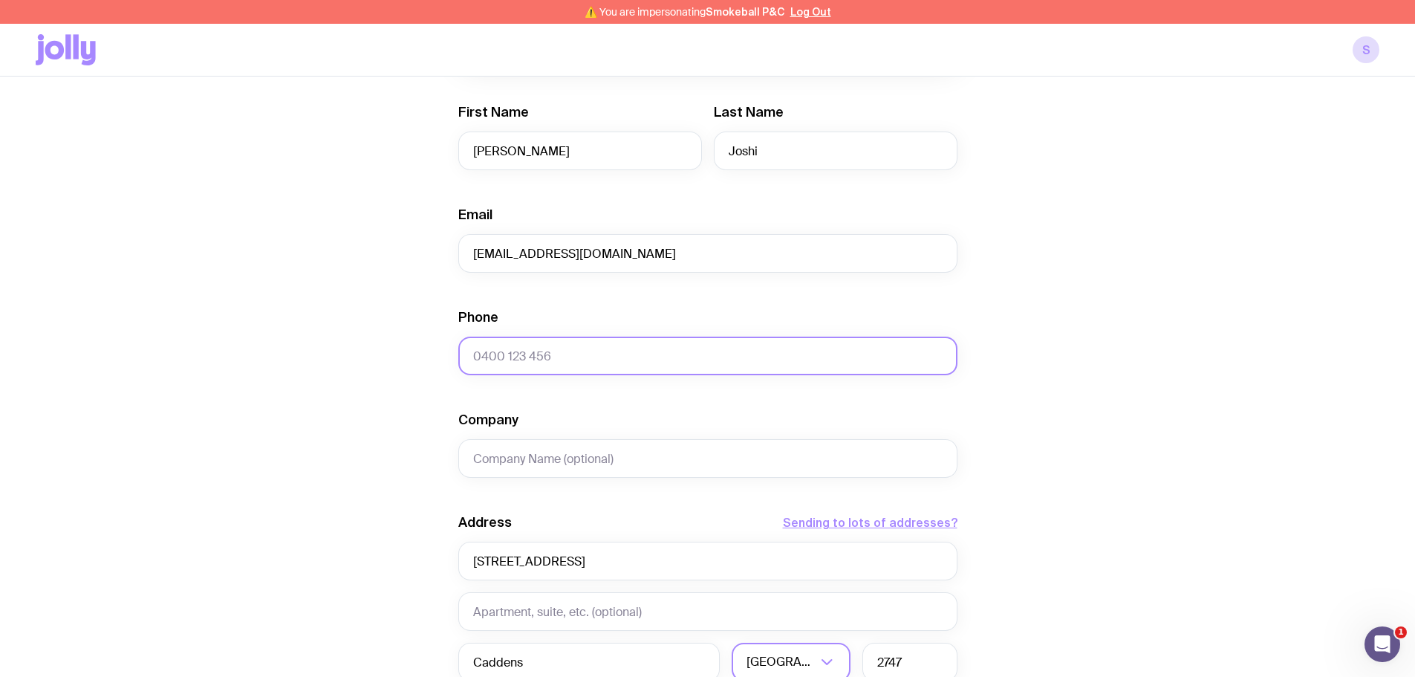
click at [525, 352] on input "Phone" at bounding box center [707, 355] width 499 height 39
type input "0411128887"
click at [431, 406] on div "Create shipment Shipment details 1 Welcome Packs Men’s / Unisex · Small First N…" at bounding box center [708, 409] width 1344 height 1130
click at [548, 468] on input "Company" at bounding box center [707, 458] width 499 height 39
type input "Smokeball"
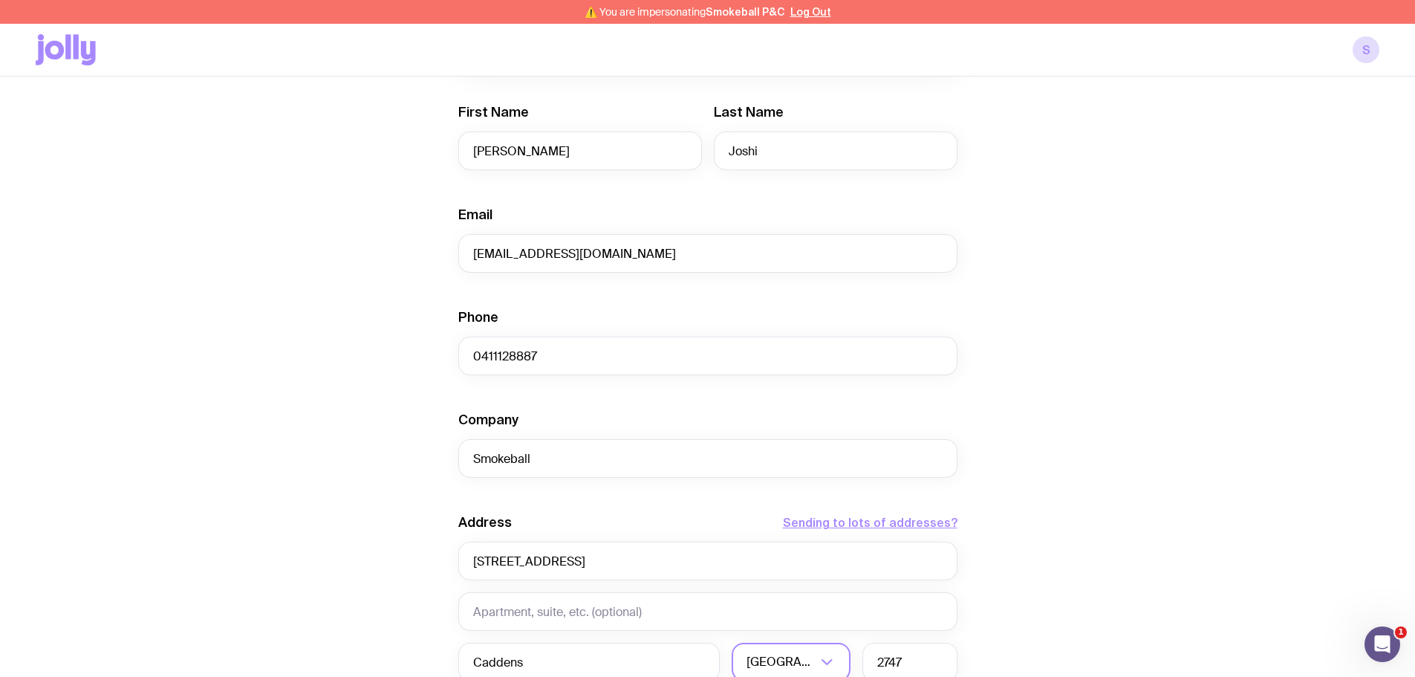
click at [347, 358] on div "Create shipment Shipment details 1 Welcome Packs Men’s / Unisex · Small First N…" at bounding box center [708, 409] width 1344 height 1130
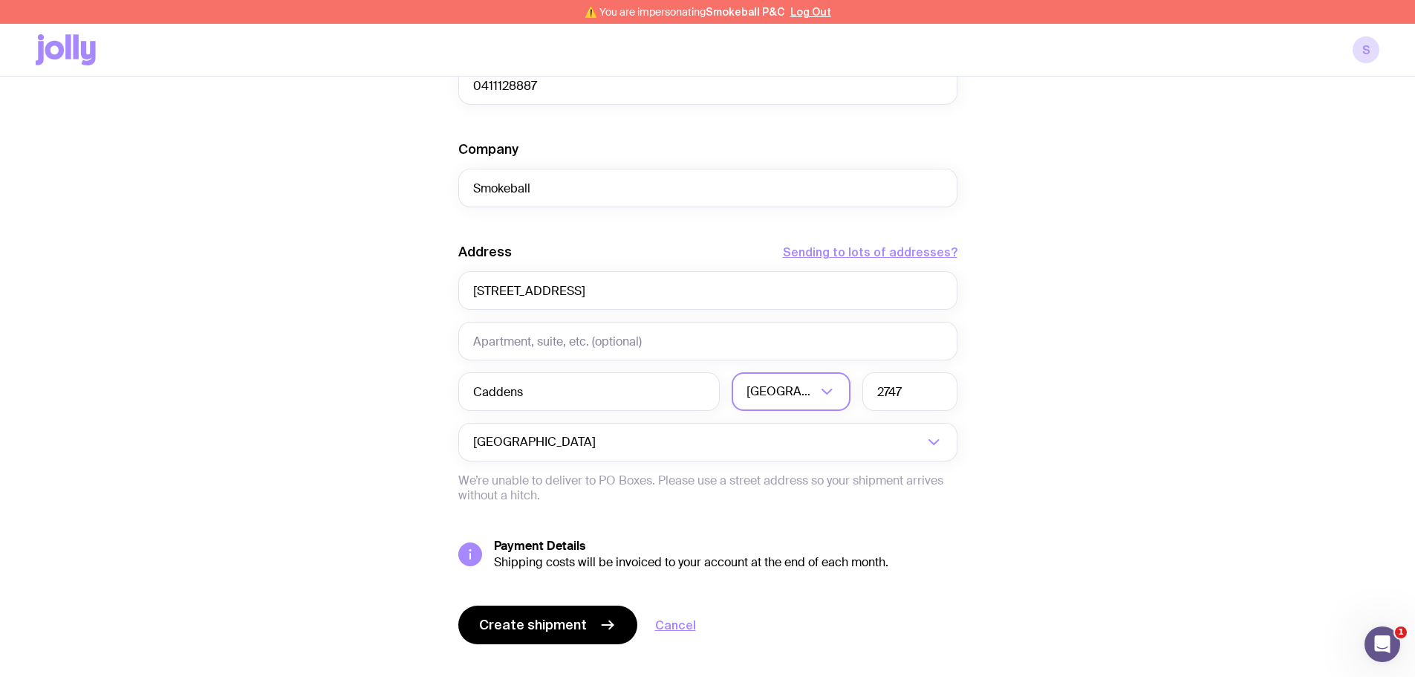
scroll to position [589, 0]
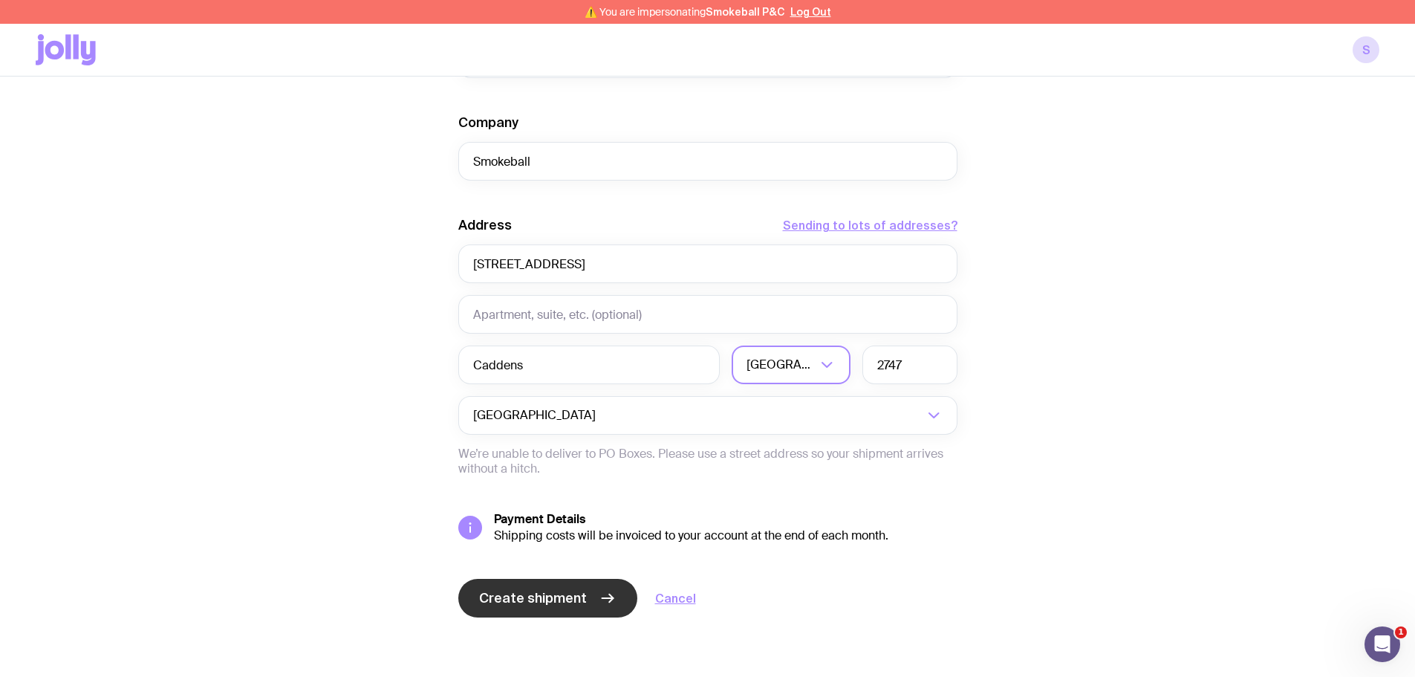
click at [576, 596] on span "Create shipment" at bounding box center [533, 598] width 108 height 18
